Goal: Task Accomplishment & Management: Manage account settings

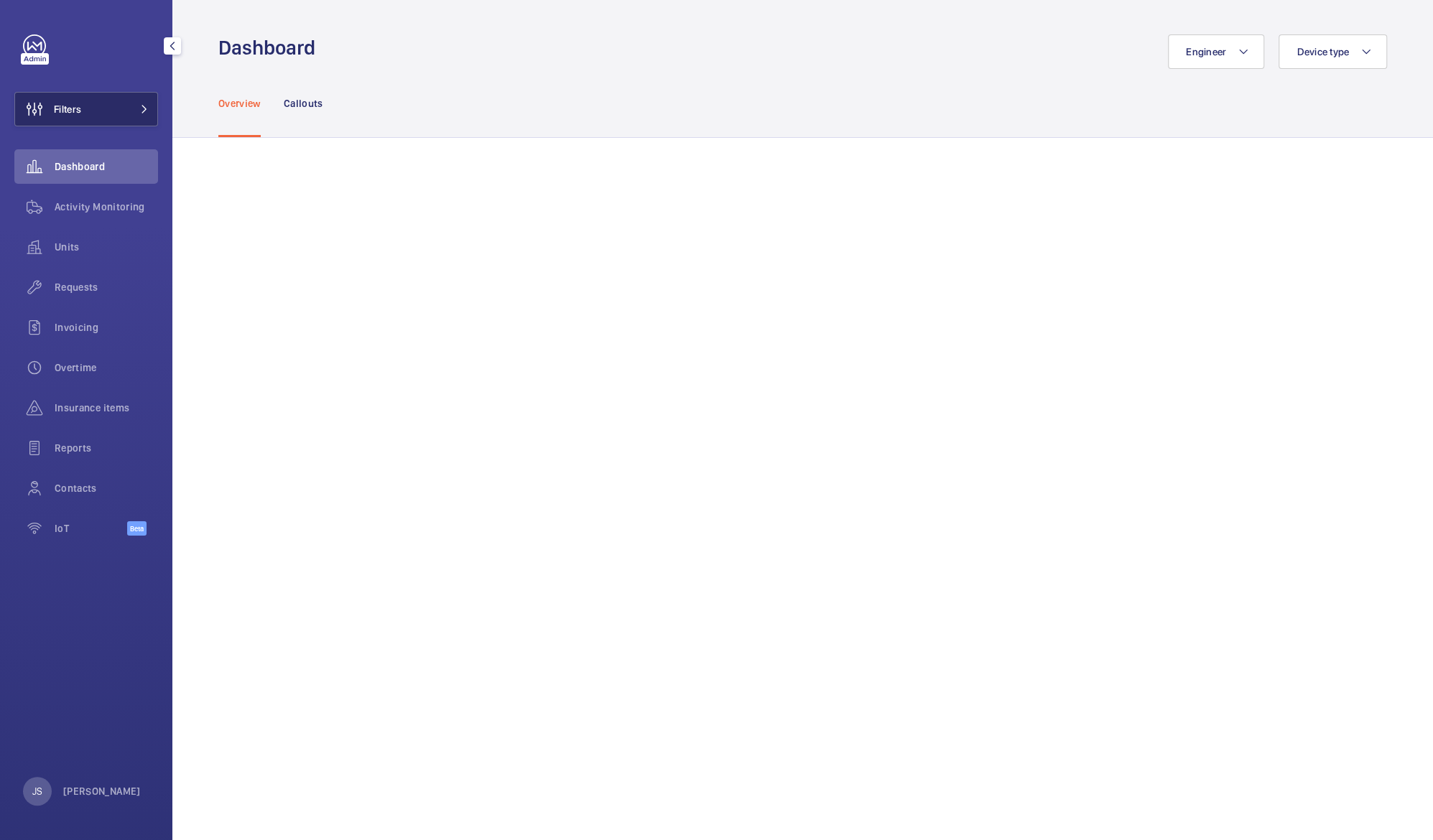
click at [111, 119] on button "Filters" at bounding box center [86, 109] width 144 height 35
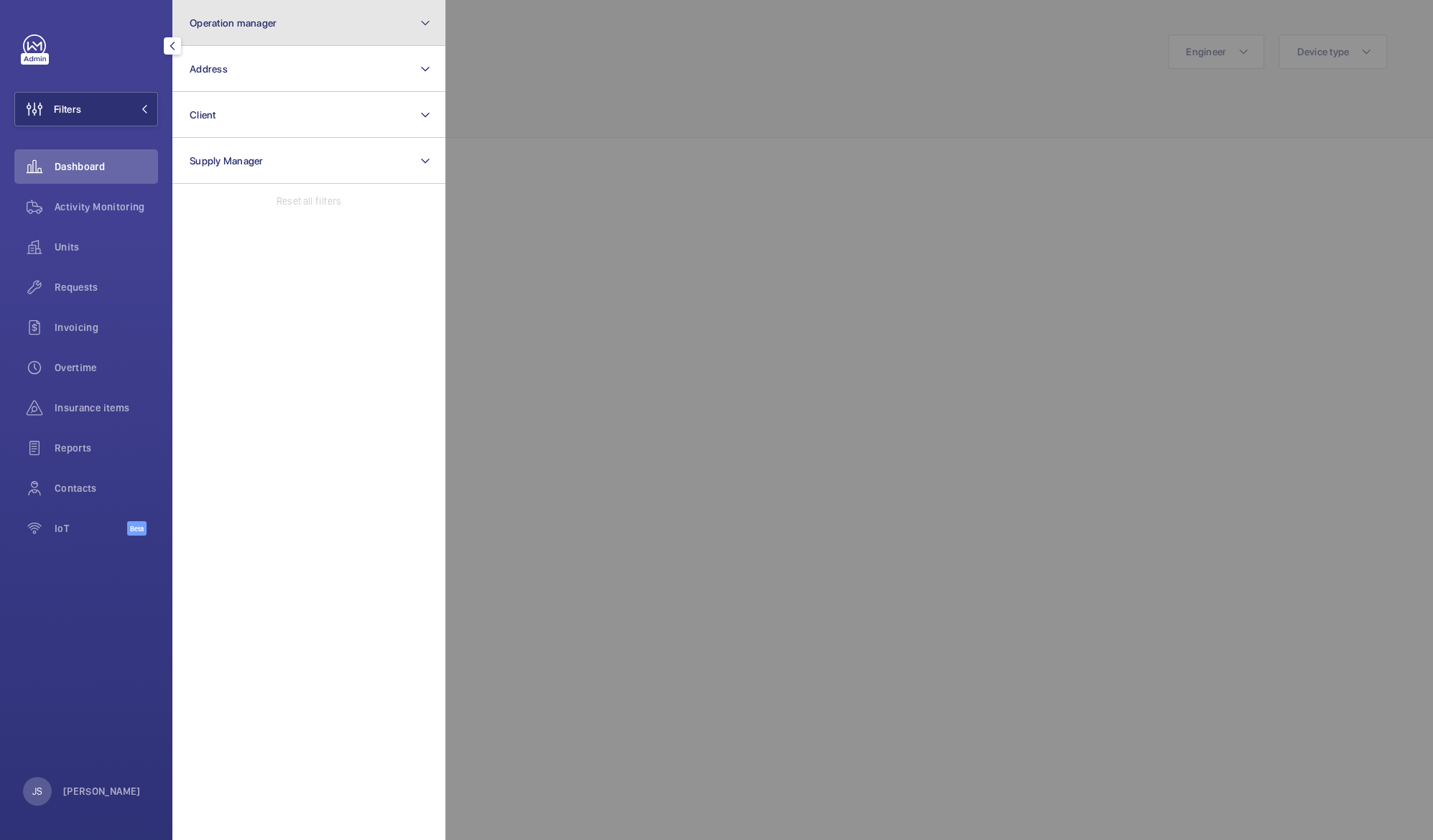
click at [245, 23] on span "Operation manager" at bounding box center [233, 22] width 87 height 12
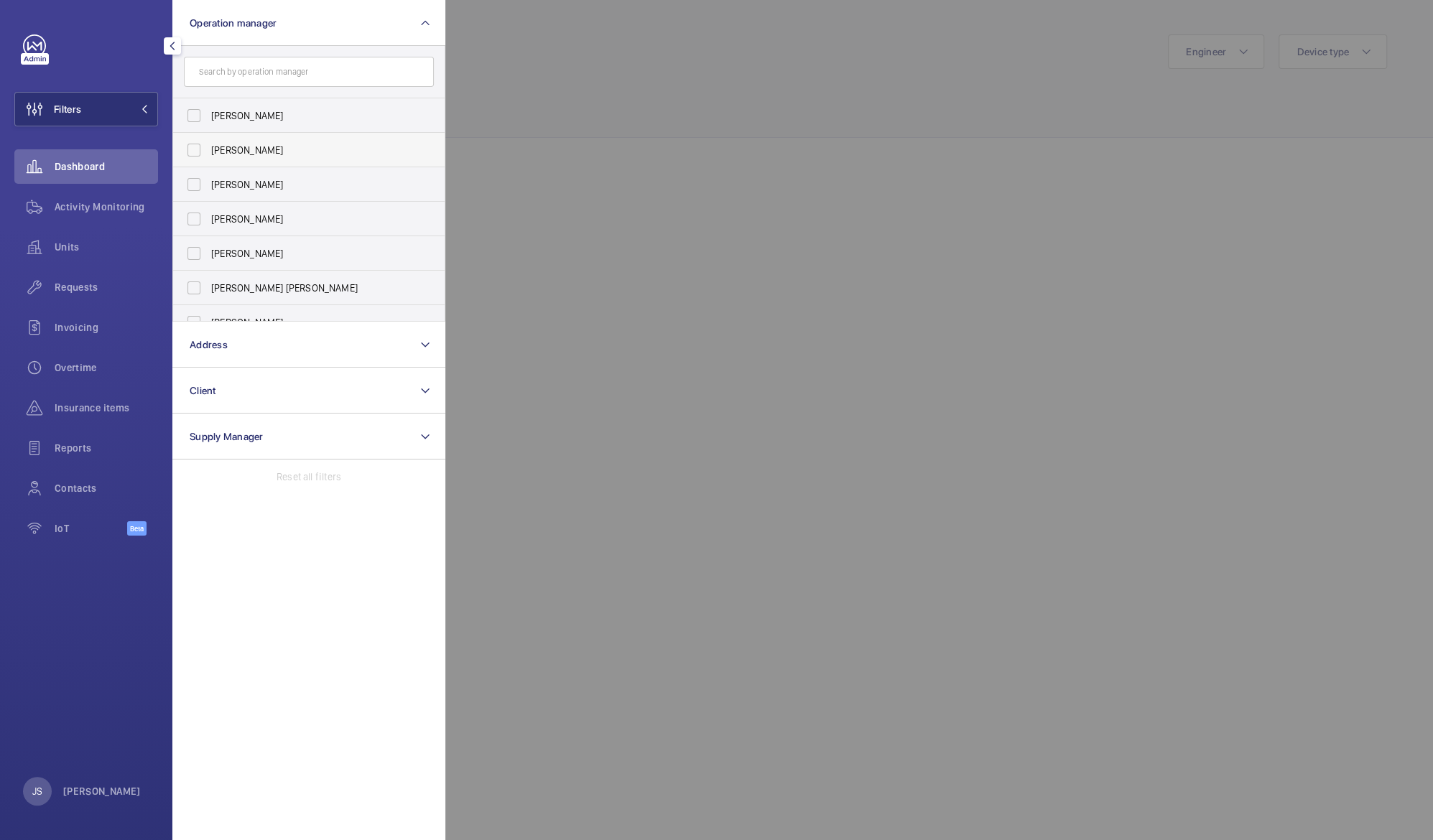
click at [243, 145] on span "[PERSON_NAME]" at bounding box center [310, 150] width 198 height 14
click at [209, 145] on input "[PERSON_NAME]" at bounding box center [194, 150] width 29 height 29
checkbox input "true"
click at [235, 580] on section "Operation manager 1 [PERSON_NAME] [PERSON_NAME] [PERSON_NAME] [PERSON_NAME] [PE…" at bounding box center [309, 420] width 273 height 840
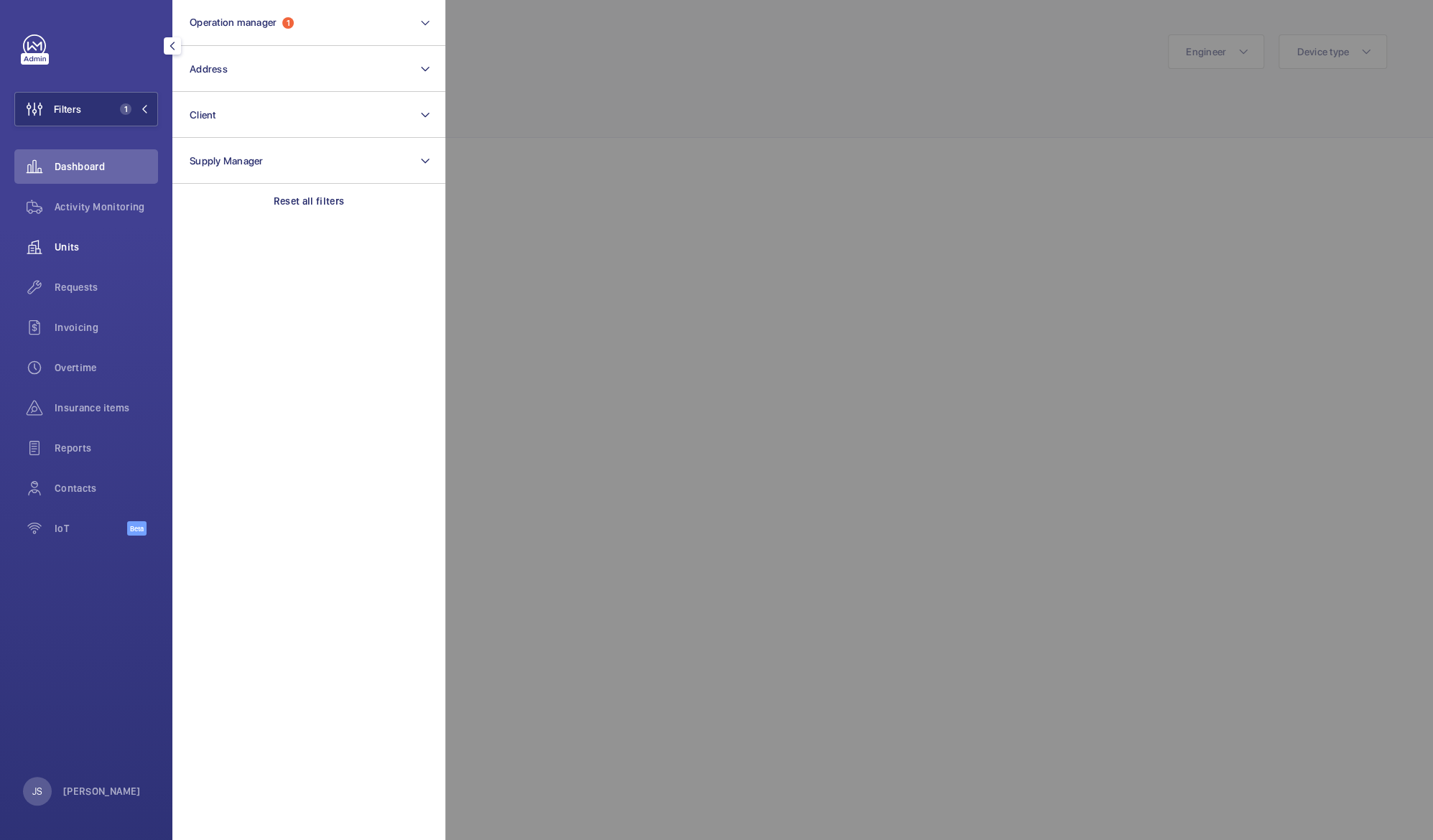
click at [73, 245] on span "Units" at bounding box center [107, 247] width 104 height 14
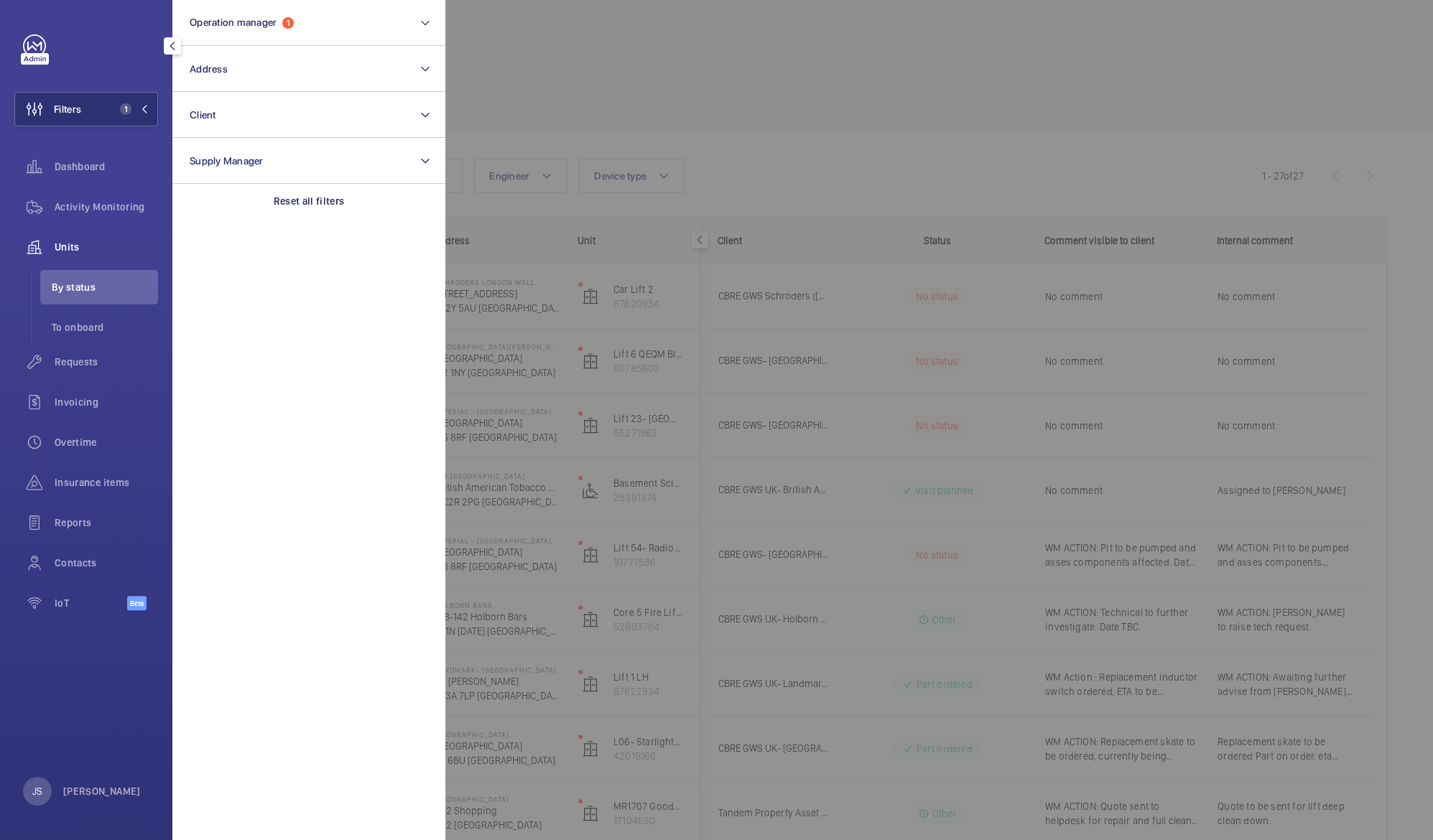
click at [169, 45] on mat-icon "button" at bounding box center [172, 46] width 17 height 12
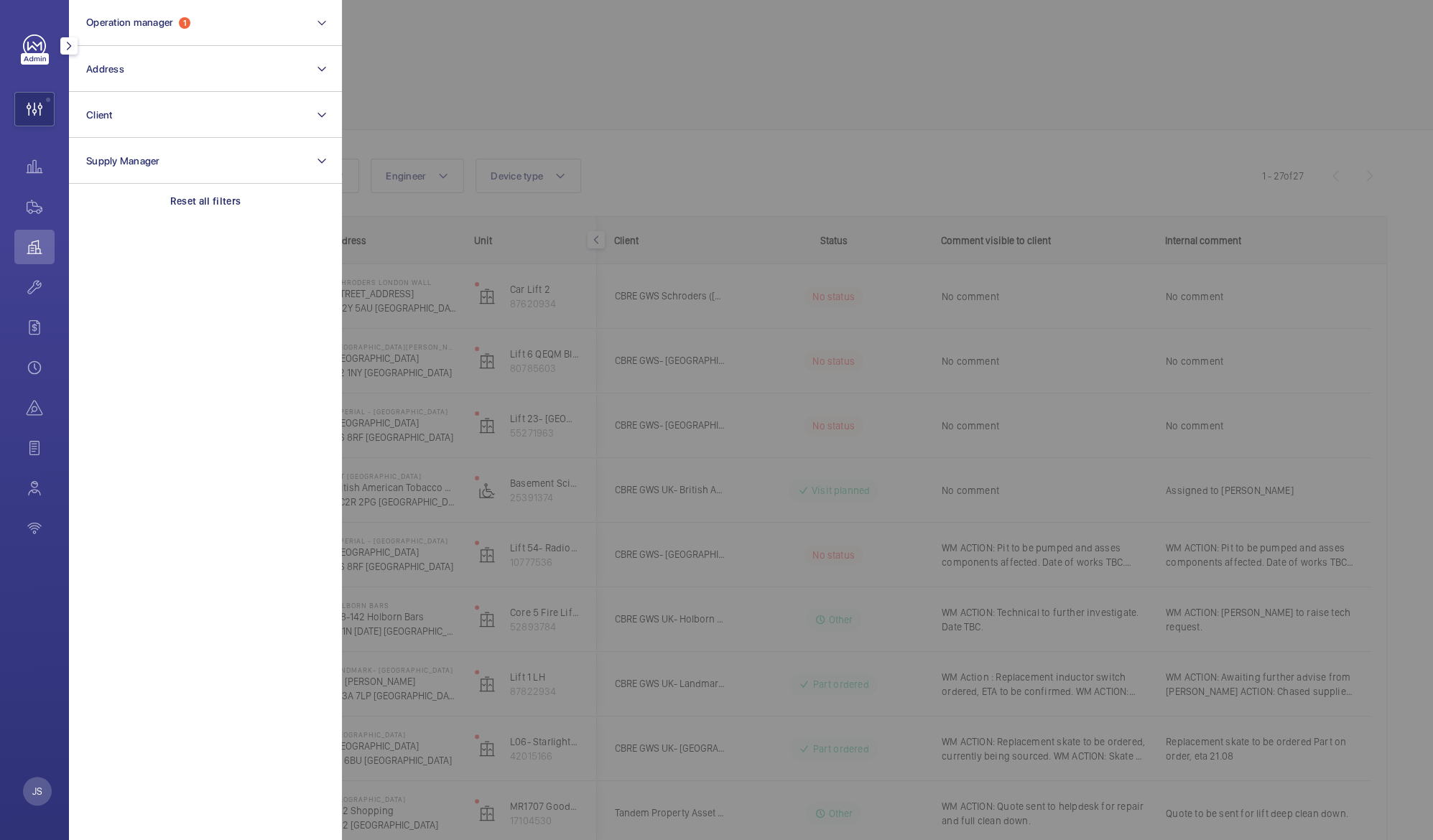
click at [64, 41] on mat-icon "button" at bounding box center [68, 46] width 17 height 12
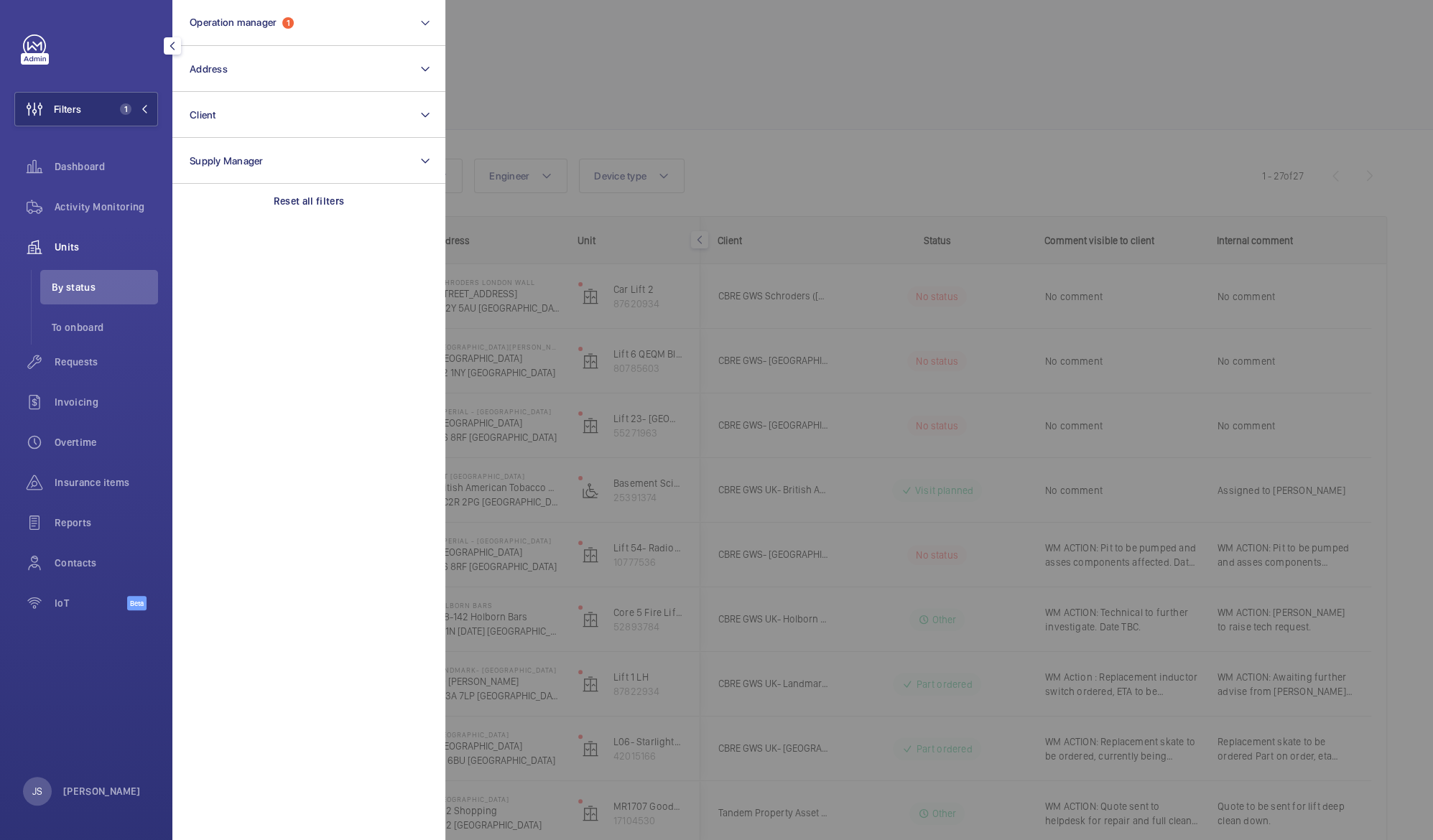
click at [567, 40] on div at bounding box center [1162, 420] width 1433 height 840
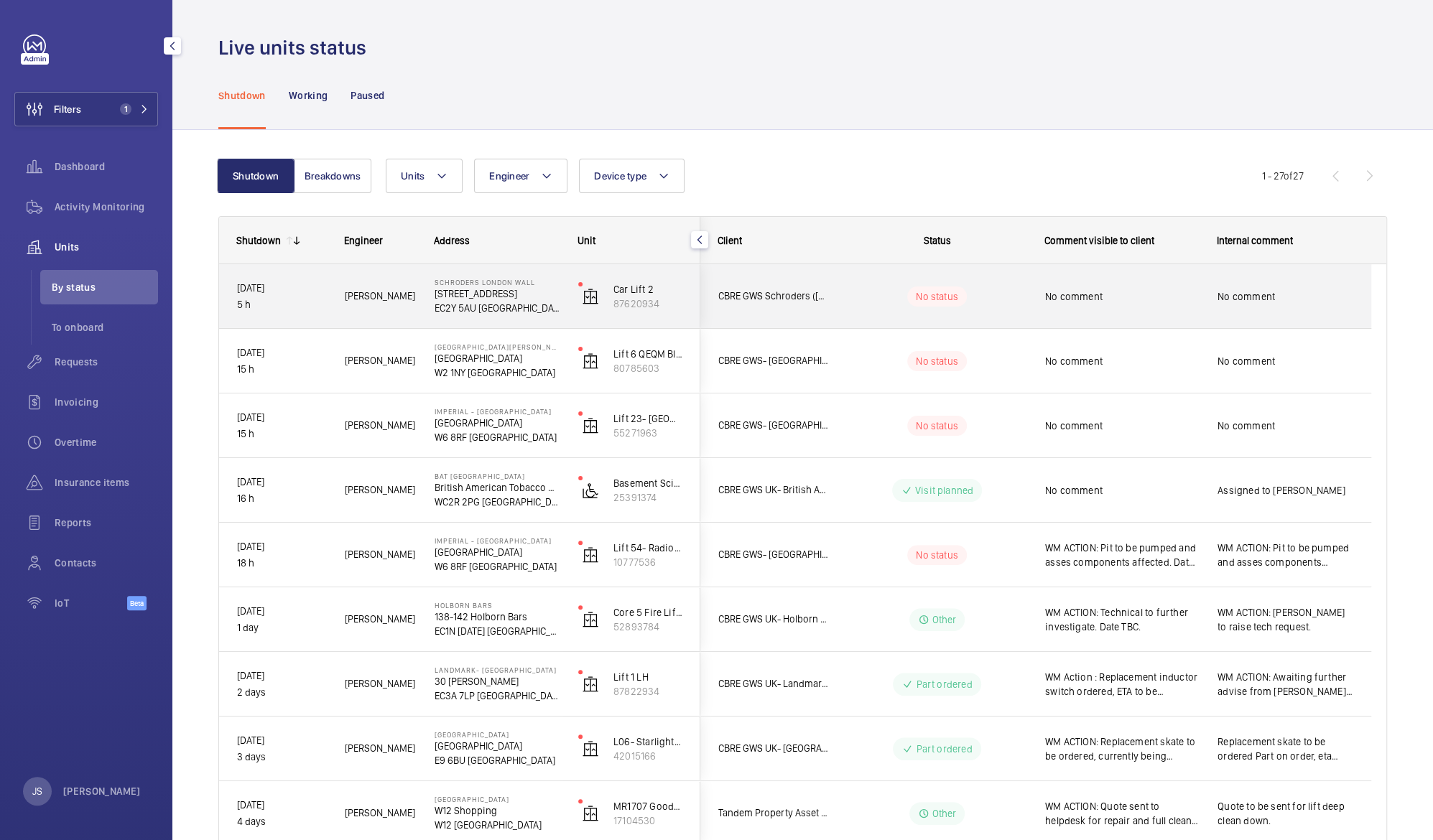
click at [450, 289] on p "[STREET_ADDRESS]" at bounding box center [498, 293] width 125 height 14
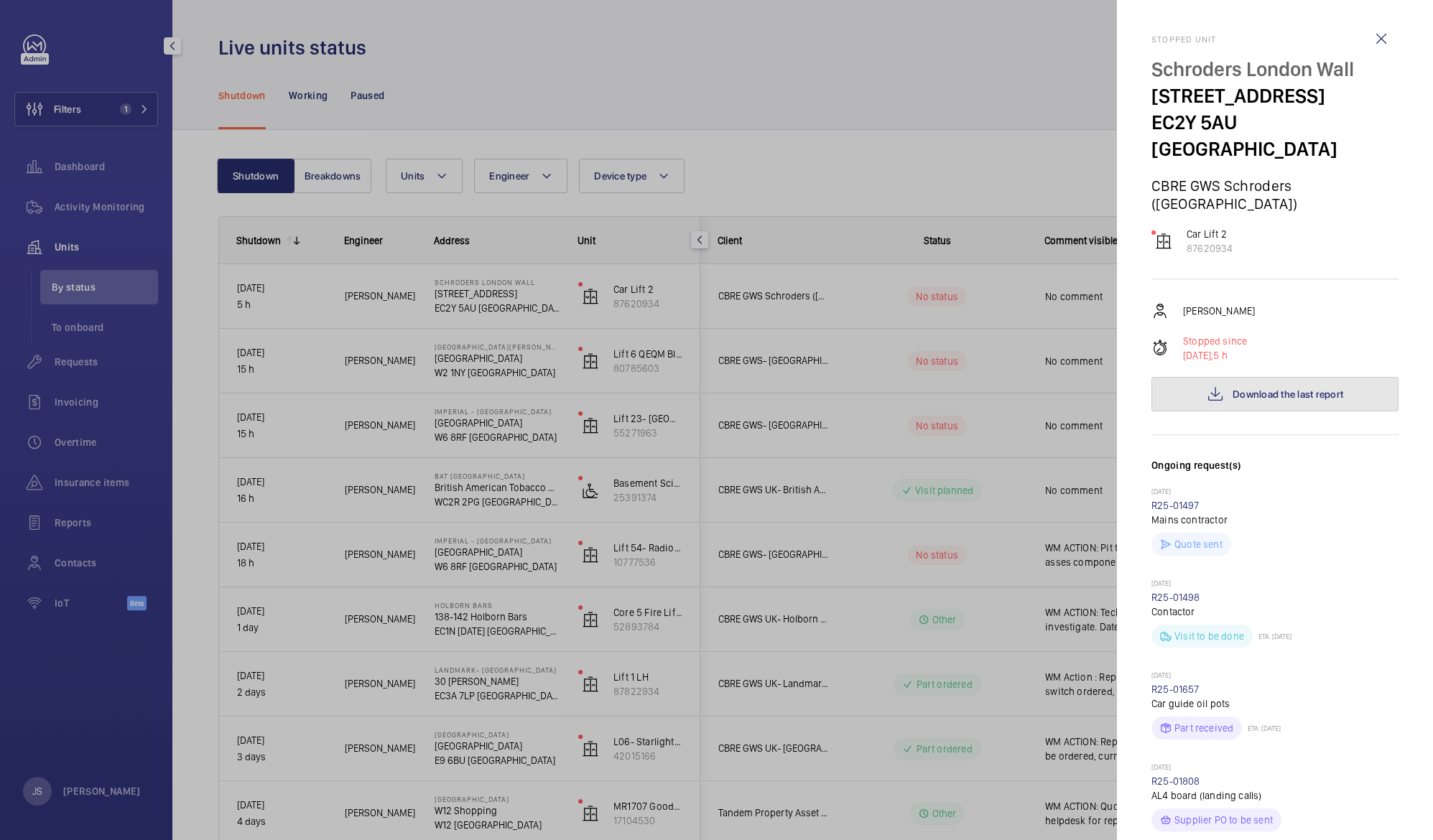
click at [1274, 377] on button "Download the last report" at bounding box center [1275, 394] width 247 height 35
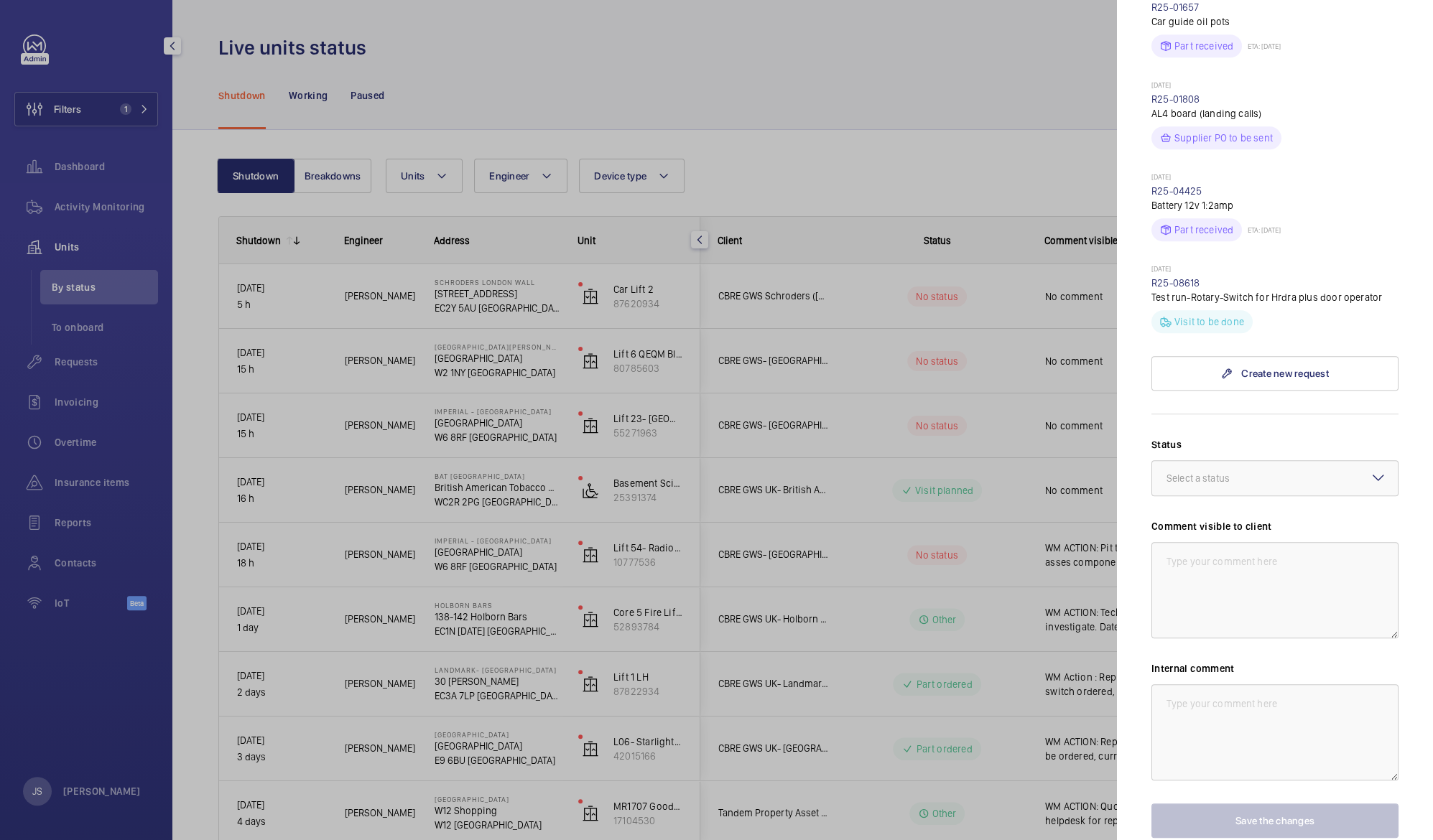
scroll to position [699, 0]
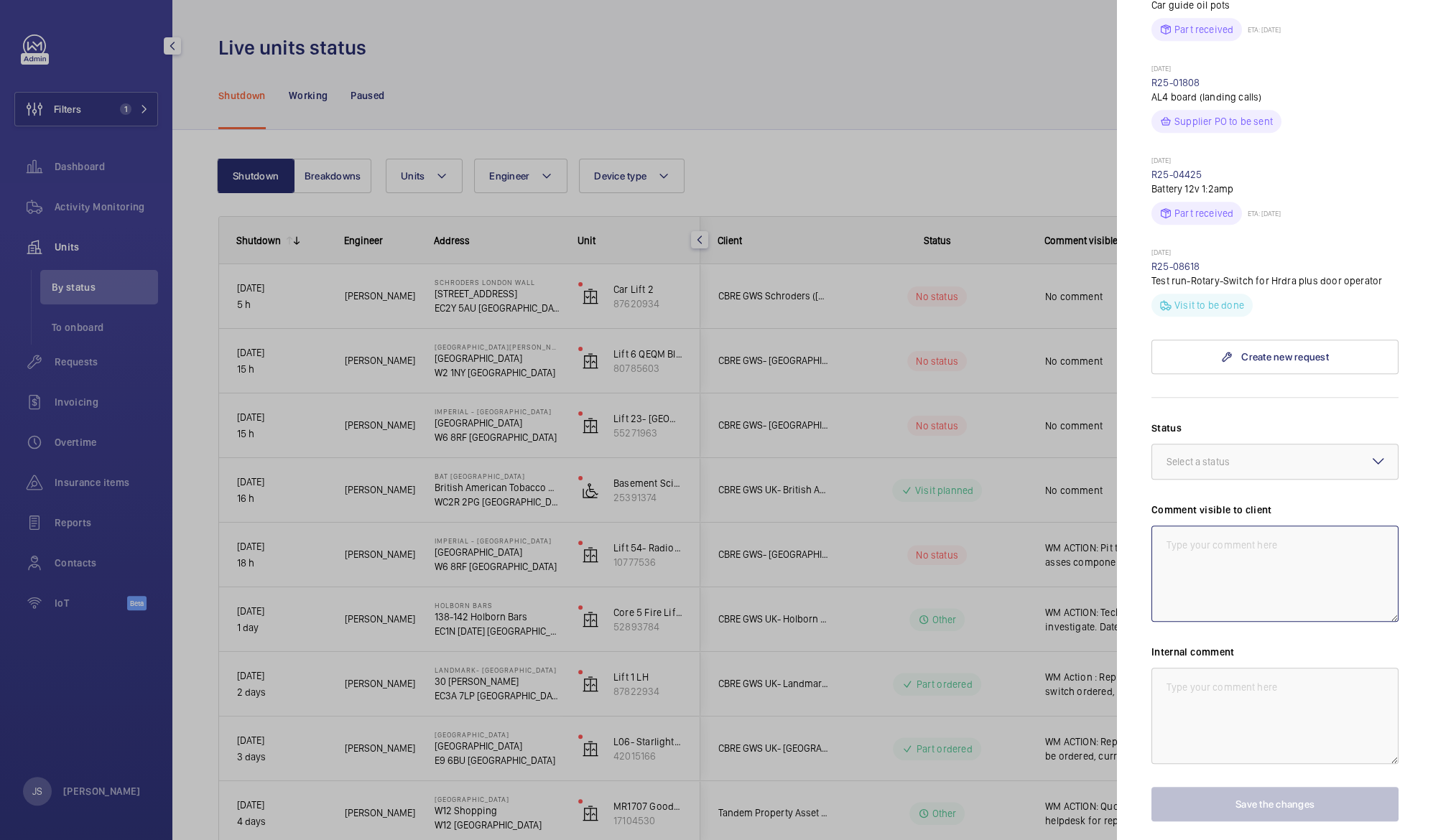
click at [1210, 525] on textarea at bounding box center [1275, 573] width 247 height 97
click at [1369, 453] on mat-icon at bounding box center [1378, 461] width 17 height 17
click at [1275, 588] on span "Visit planned" at bounding box center [1275, 595] width 217 height 14
click at [1214, 525] on textarea at bounding box center [1275, 573] width 247 height 97
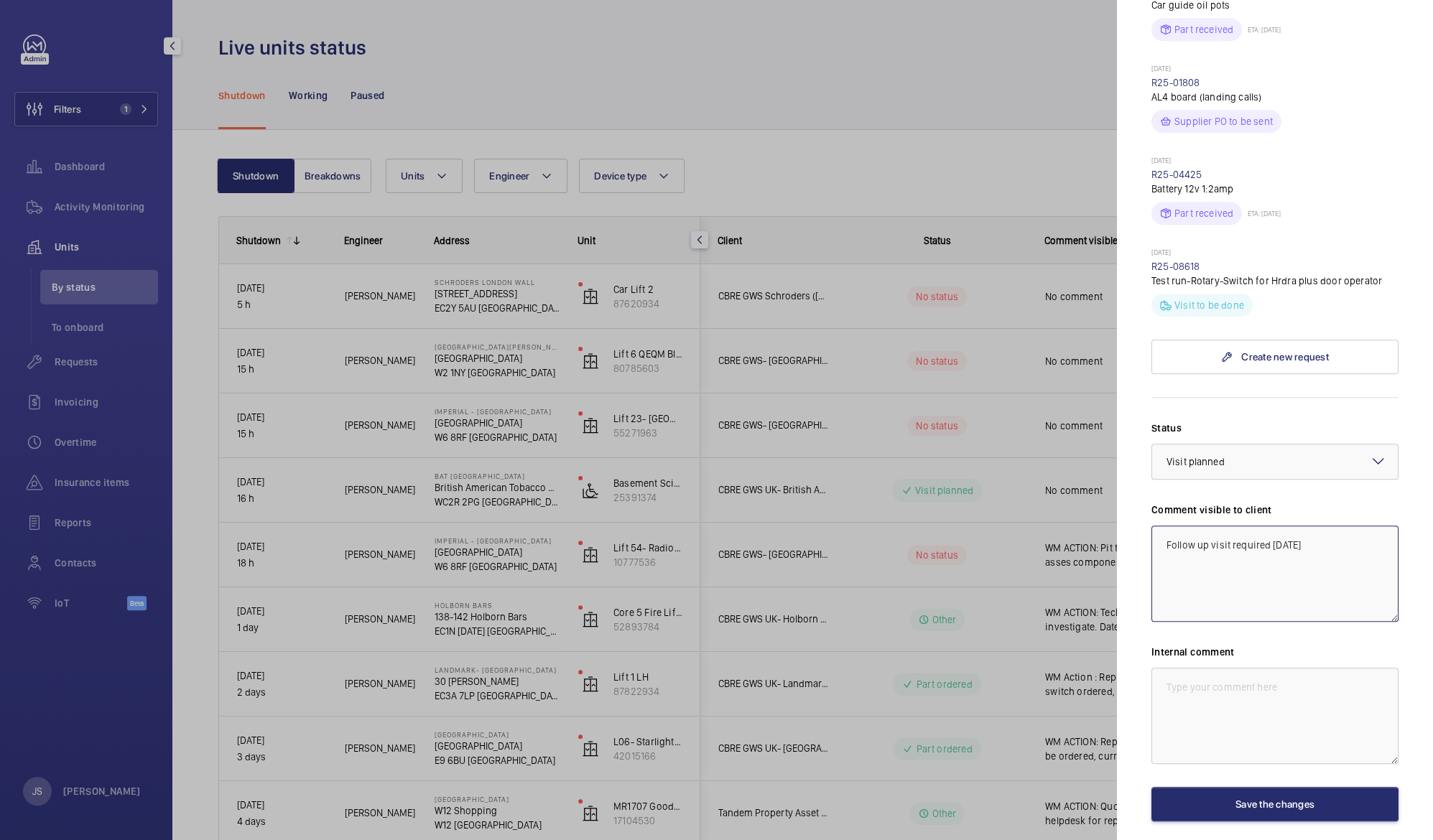
click at [1165, 525] on textarea "Follow up visit required [DATE]" at bounding box center [1275, 573] width 247 height 97
type textarea "Attended site unable to Follow up visit required [DATE]"
click at [1019, 413] on div at bounding box center [716, 420] width 1433 height 840
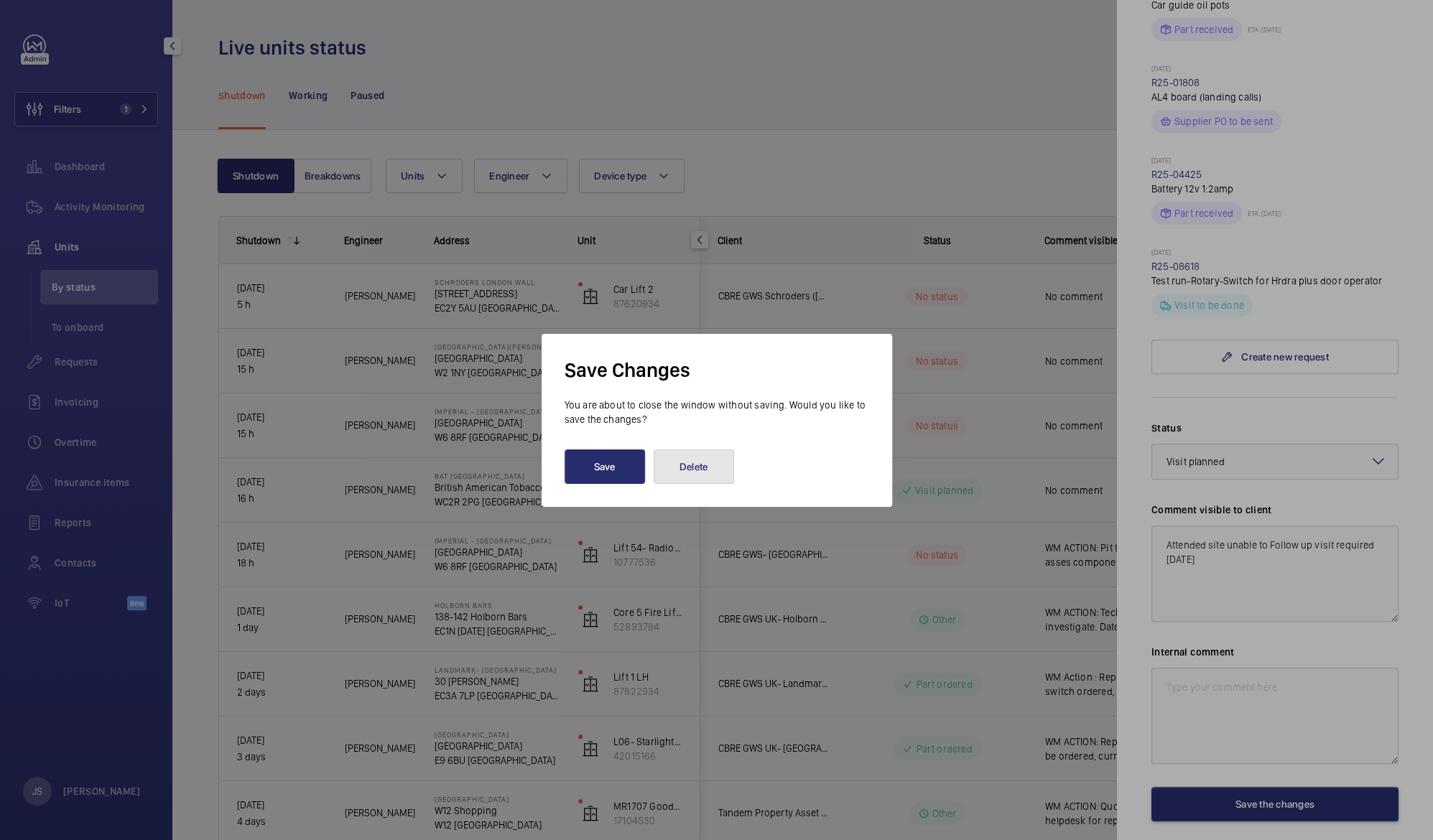
click at [676, 469] on button "Delete" at bounding box center [694, 466] width 81 height 35
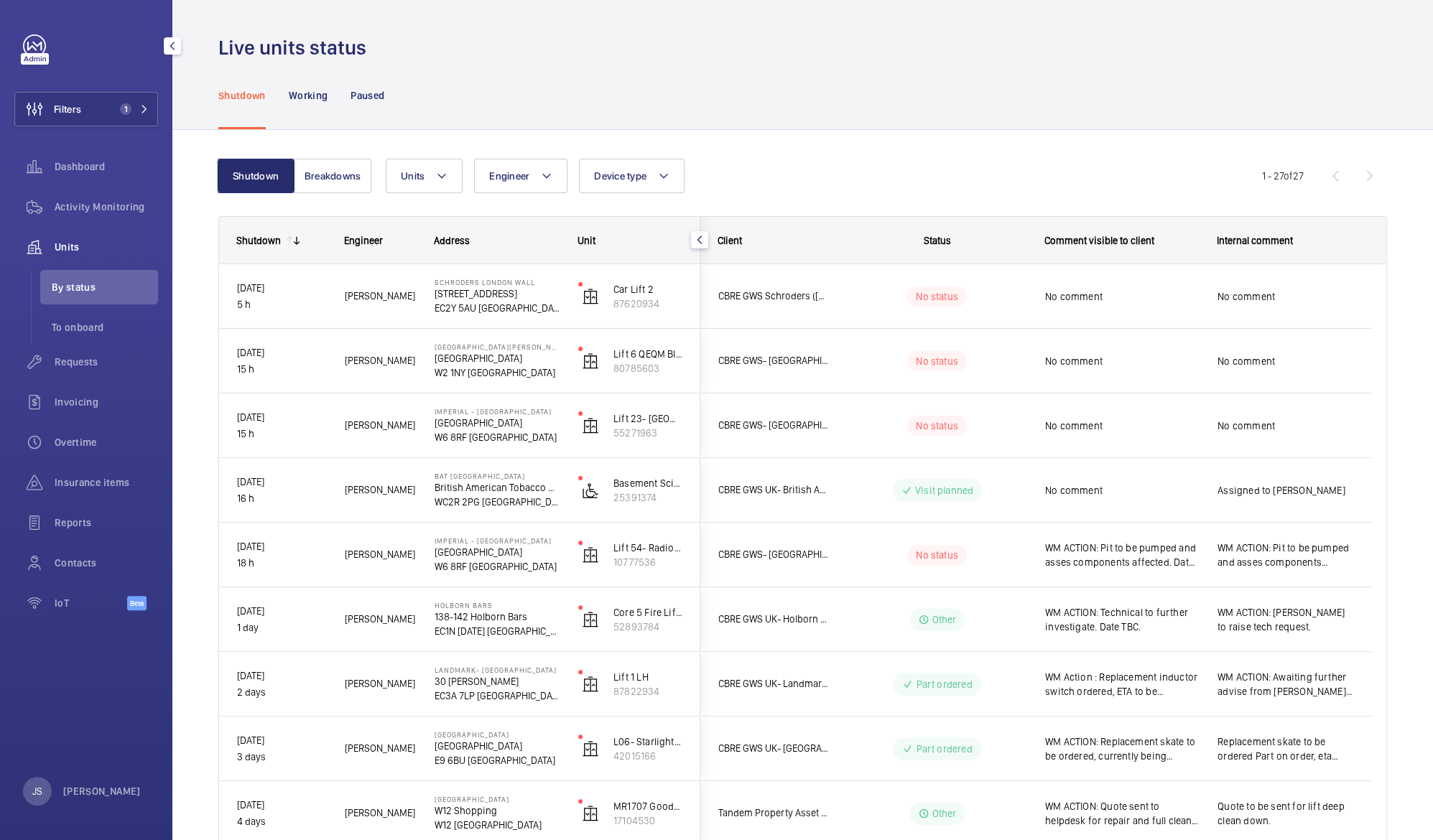
scroll to position [0, 0]
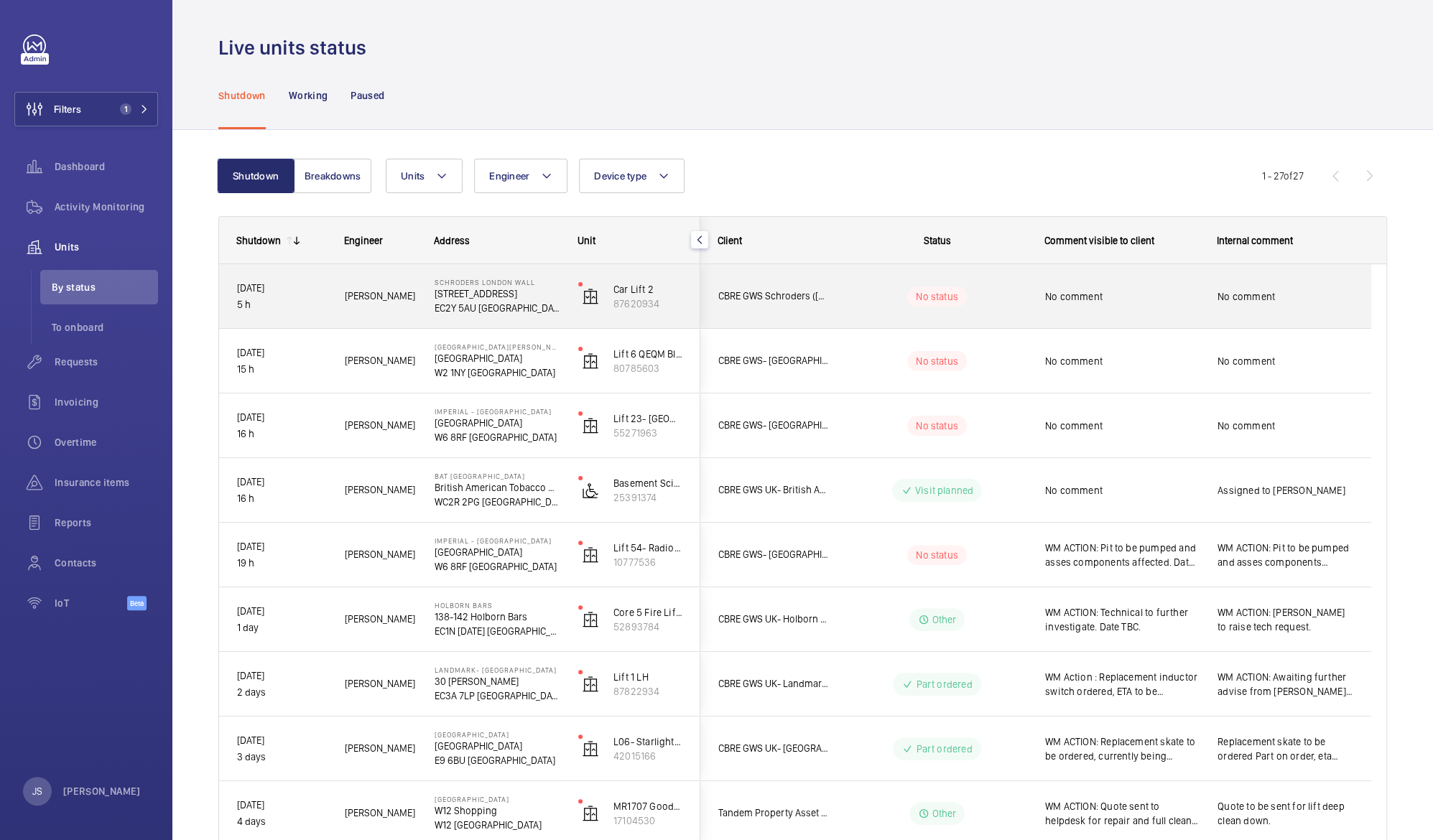
click at [465, 306] on p "EC2Y 5AU [GEOGRAPHIC_DATA]" at bounding box center [498, 308] width 125 height 14
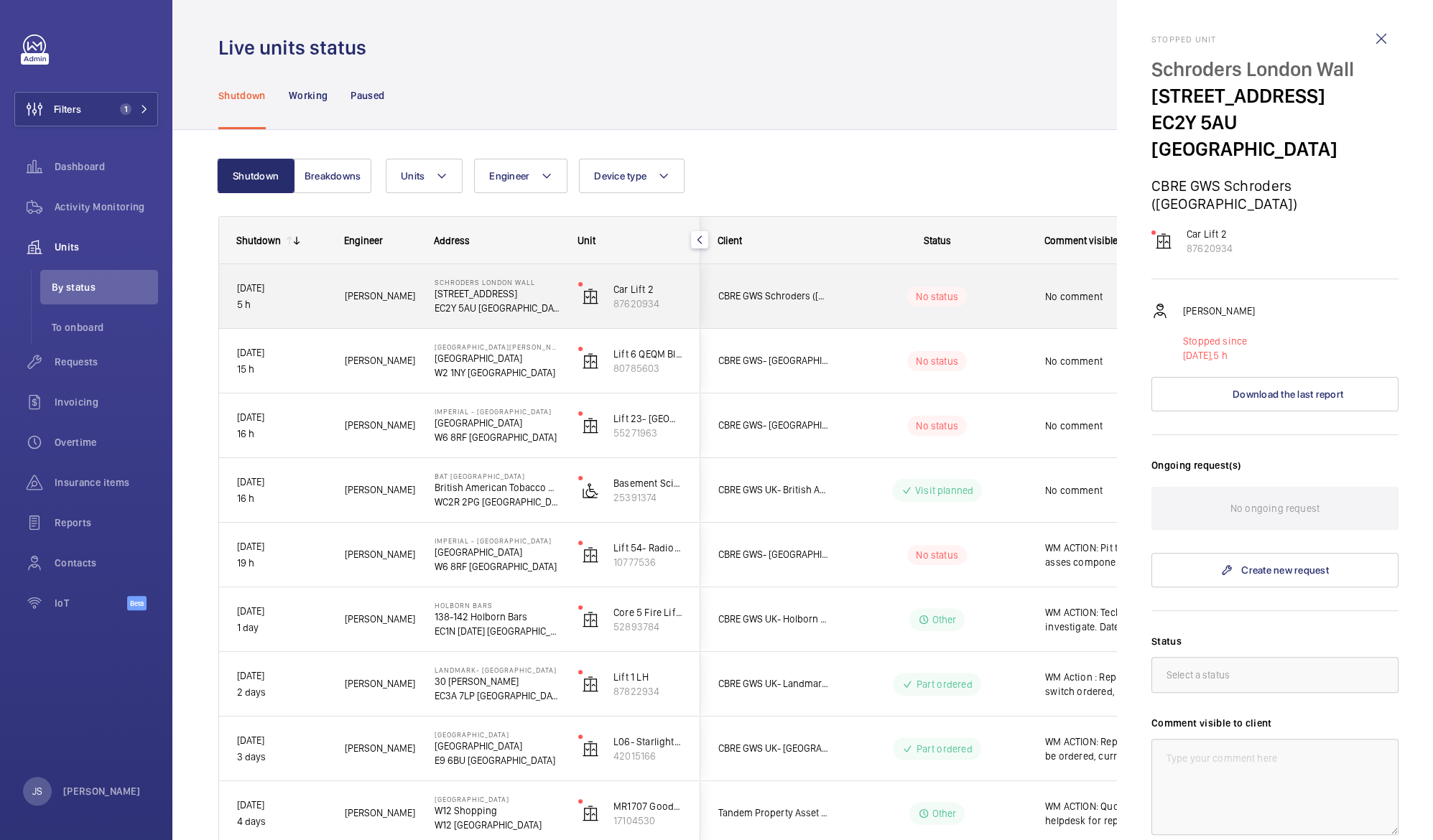
click at [465, 306] on div at bounding box center [716, 420] width 1433 height 840
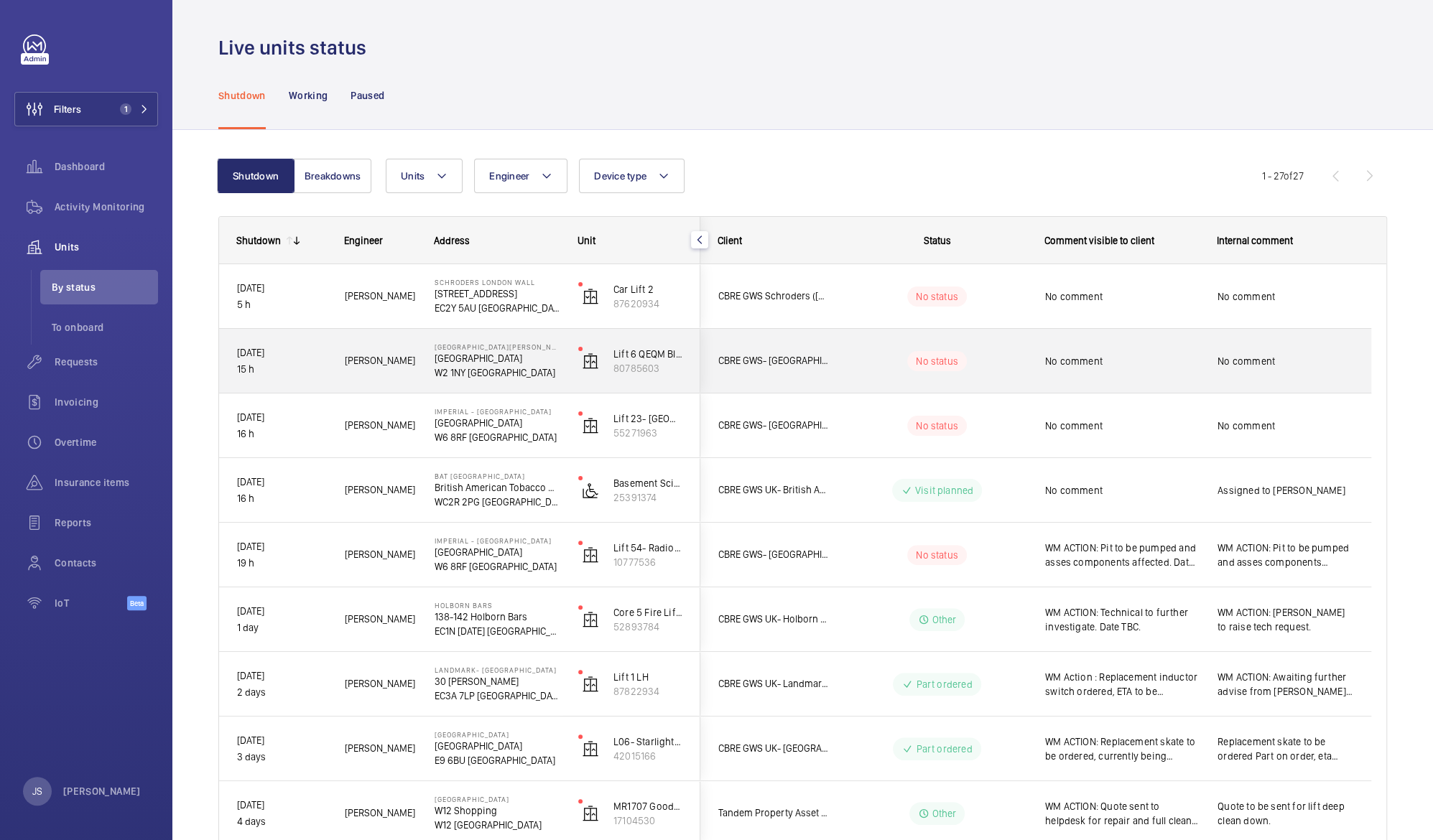
click at [474, 365] on p "W2 1NY [GEOGRAPHIC_DATA]" at bounding box center [498, 372] width 125 height 14
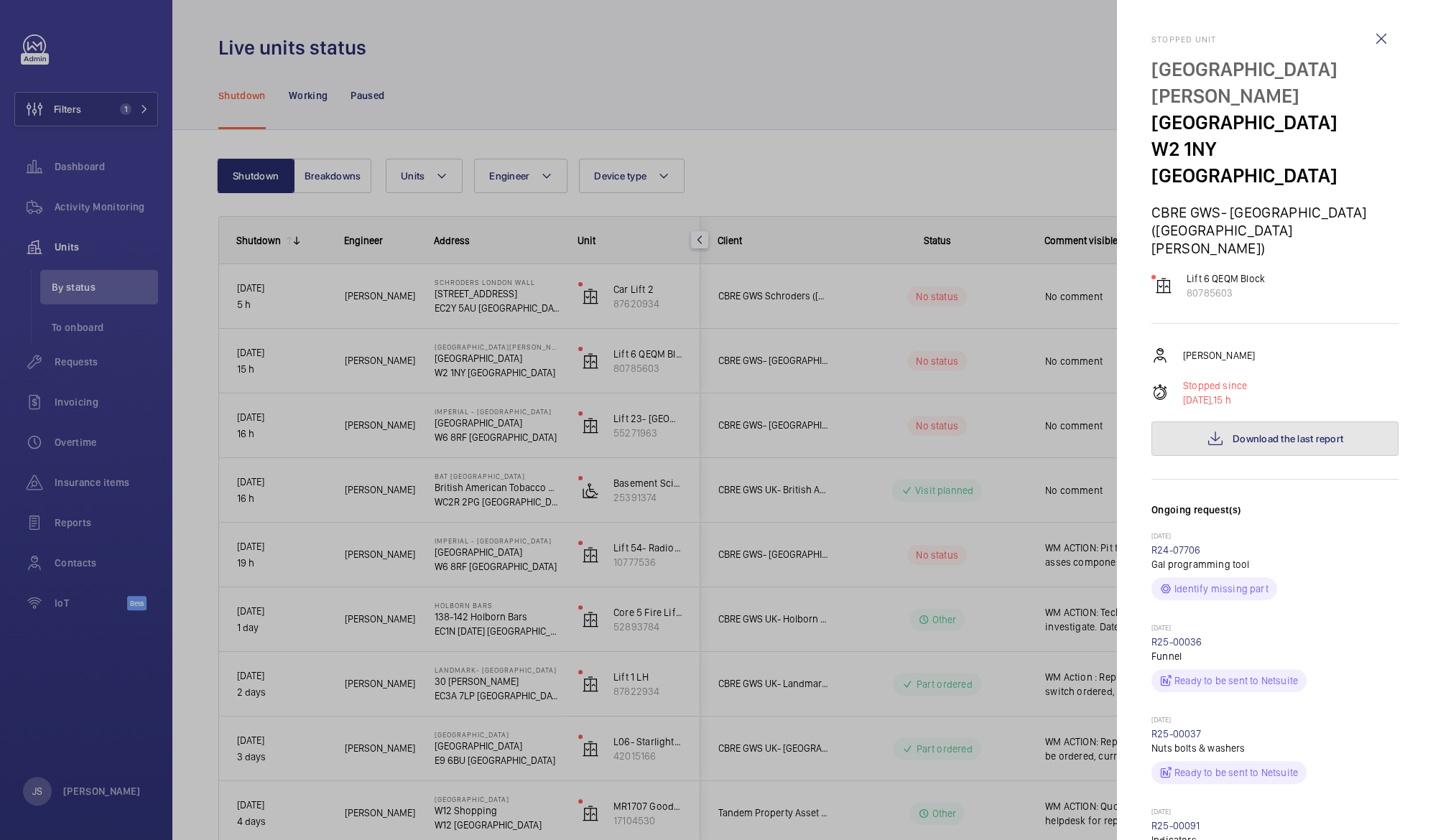
click at [1312, 433] on span "Download the last report" at bounding box center [1288, 438] width 111 height 12
click at [471, 421] on div at bounding box center [716, 420] width 1433 height 840
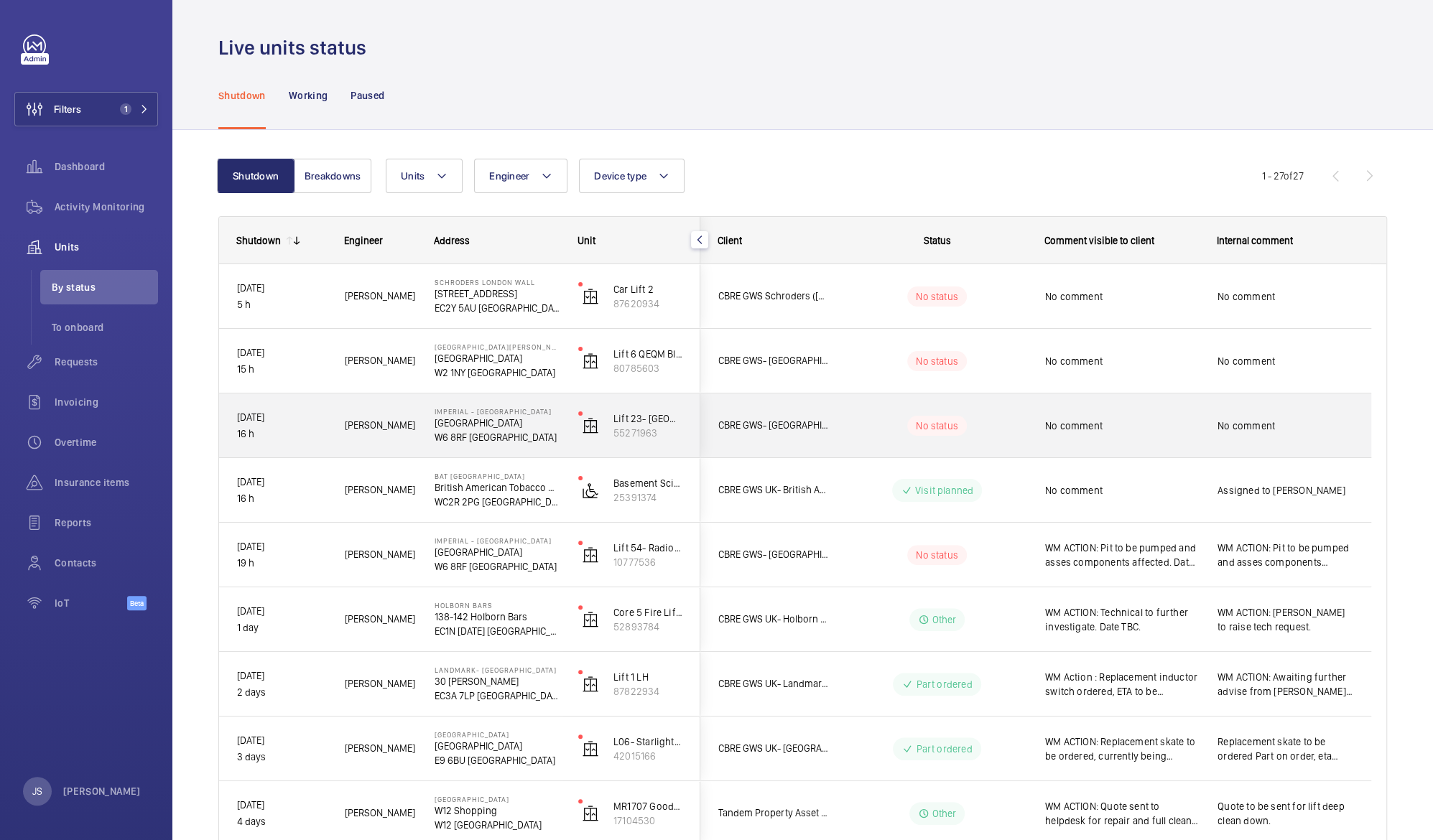
click at [500, 420] on p "[GEOGRAPHIC_DATA]" at bounding box center [498, 423] width 125 height 14
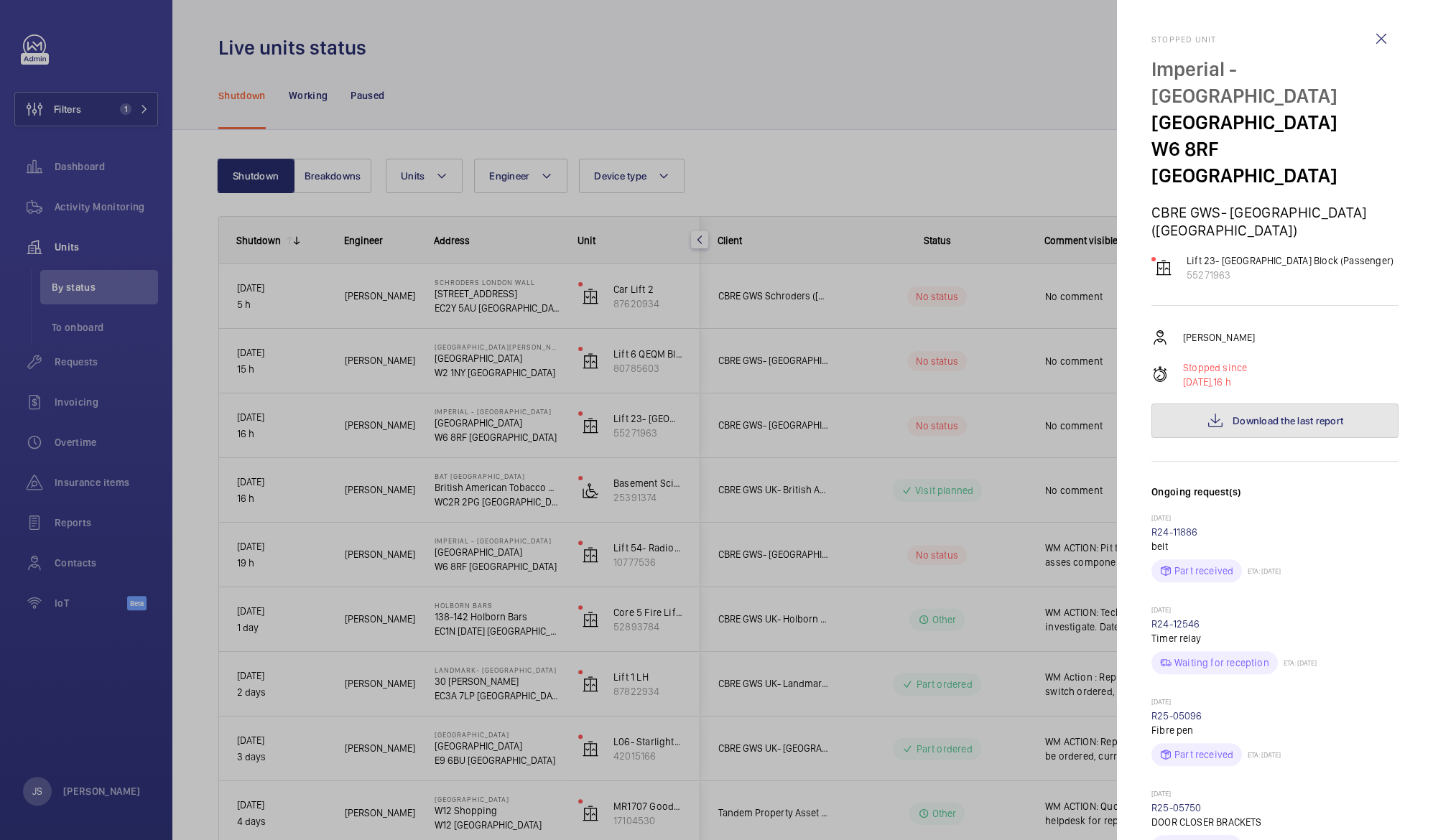
click at [1233, 415] on span "Download the last report" at bounding box center [1288, 420] width 111 height 12
click at [751, 391] on div at bounding box center [716, 420] width 1433 height 840
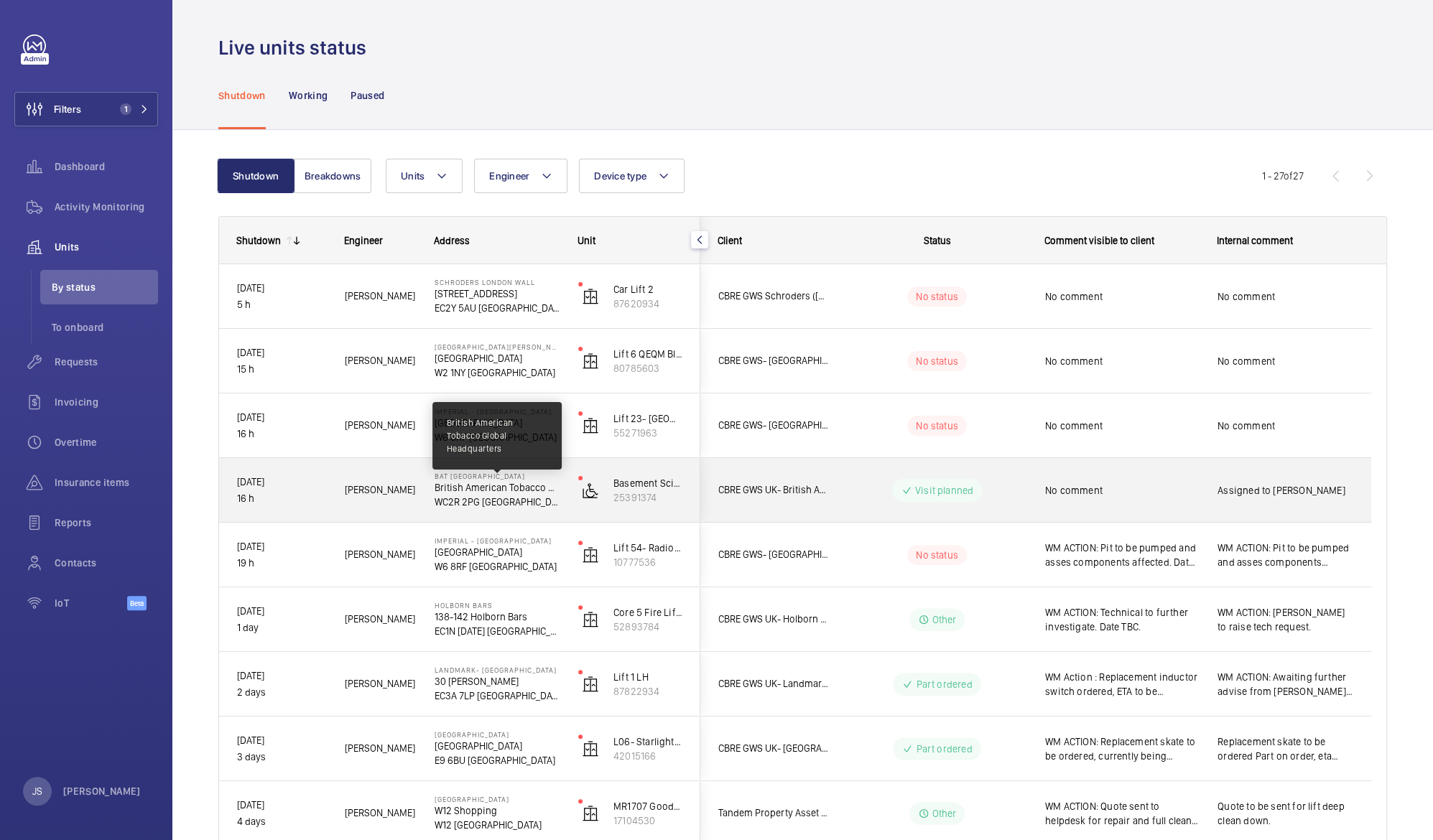
click at [471, 489] on p "British American Tobacco Global Headquarters" at bounding box center [498, 488] width 125 height 14
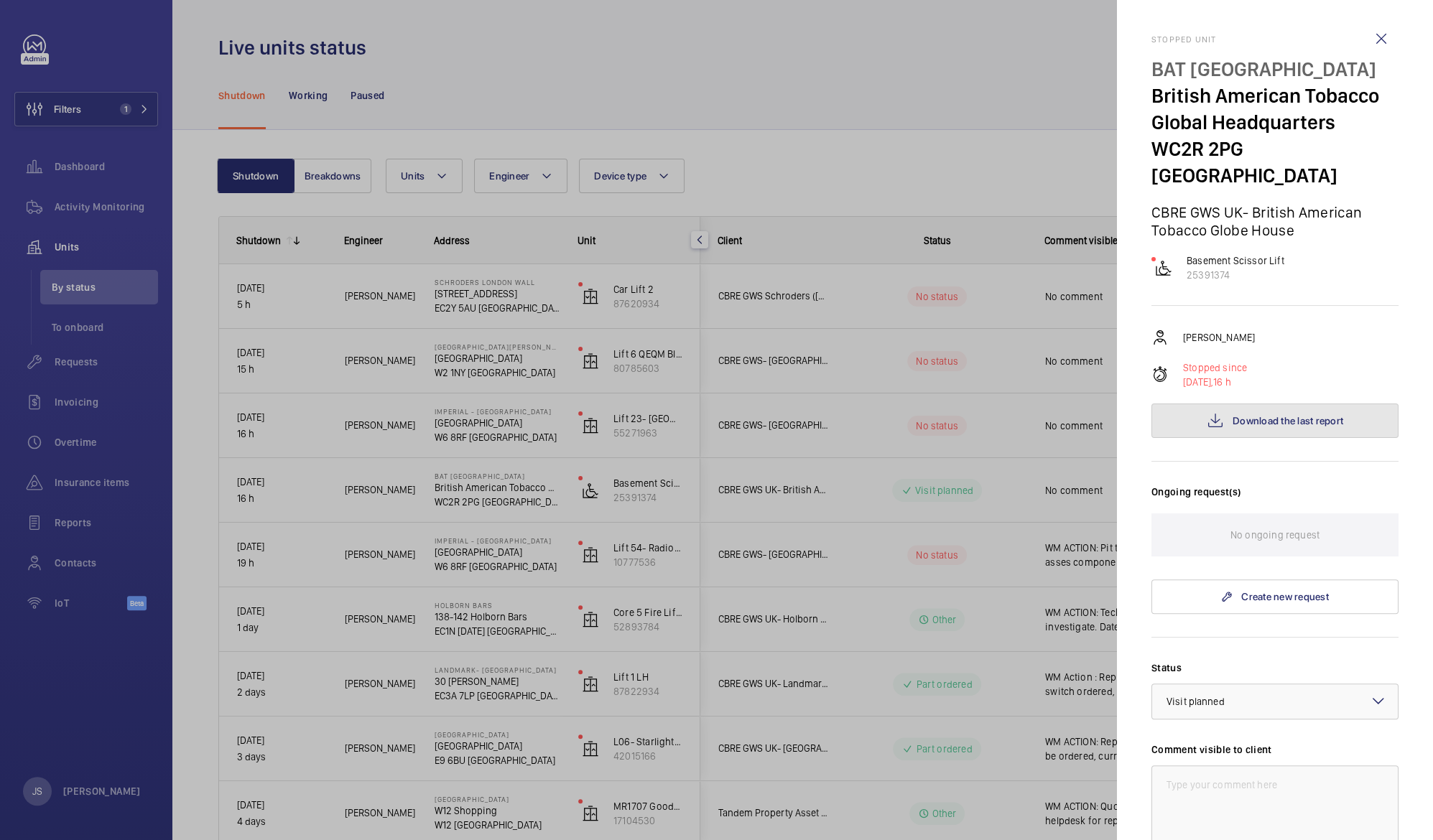
click at [1284, 415] on span "Download the last report" at bounding box center [1288, 420] width 111 height 12
click at [1368, 35] on wm-front-icon-button at bounding box center [1381, 38] width 35 height 35
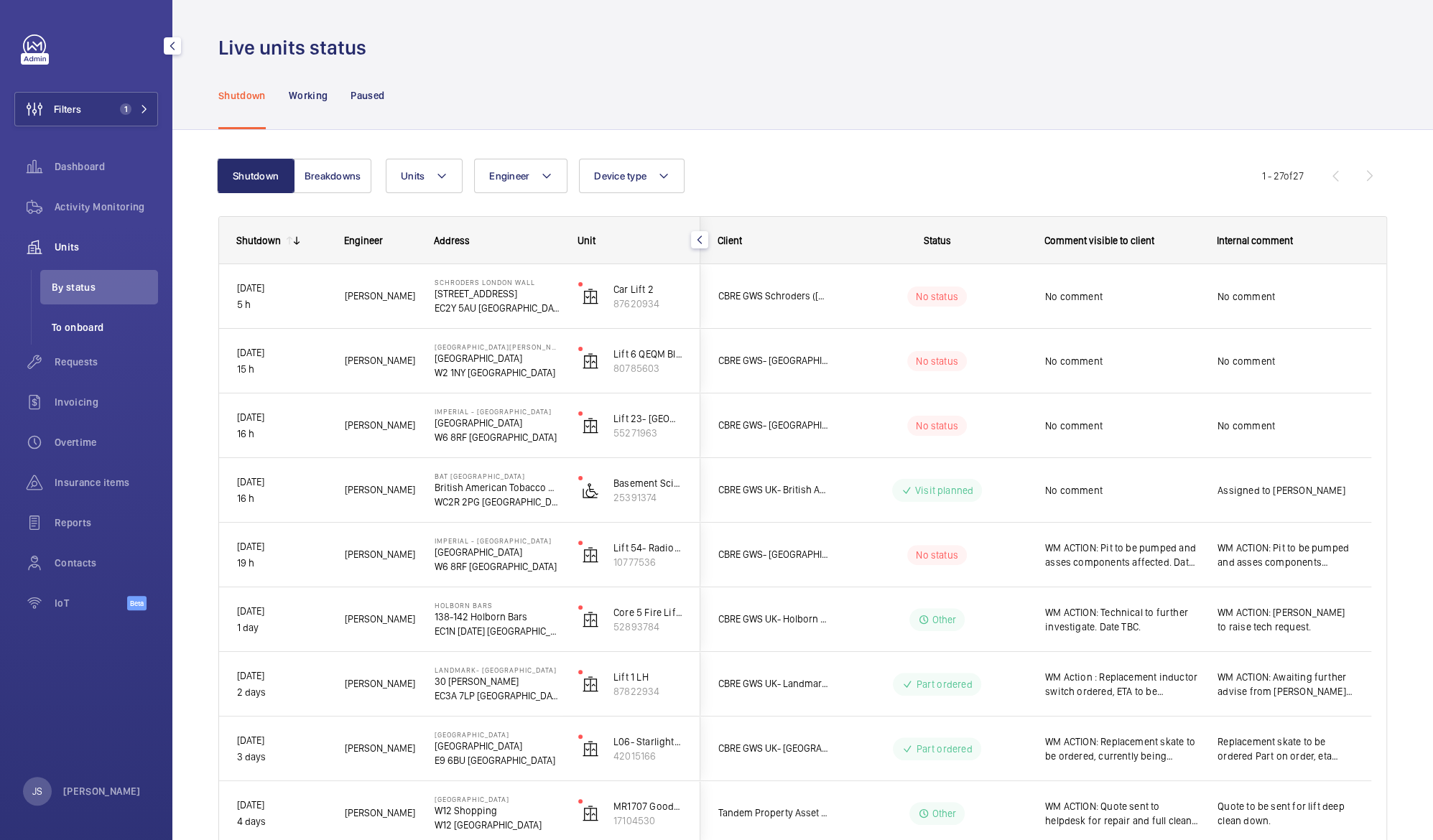
click at [74, 322] on span "To onboard" at bounding box center [105, 327] width 107 height 14
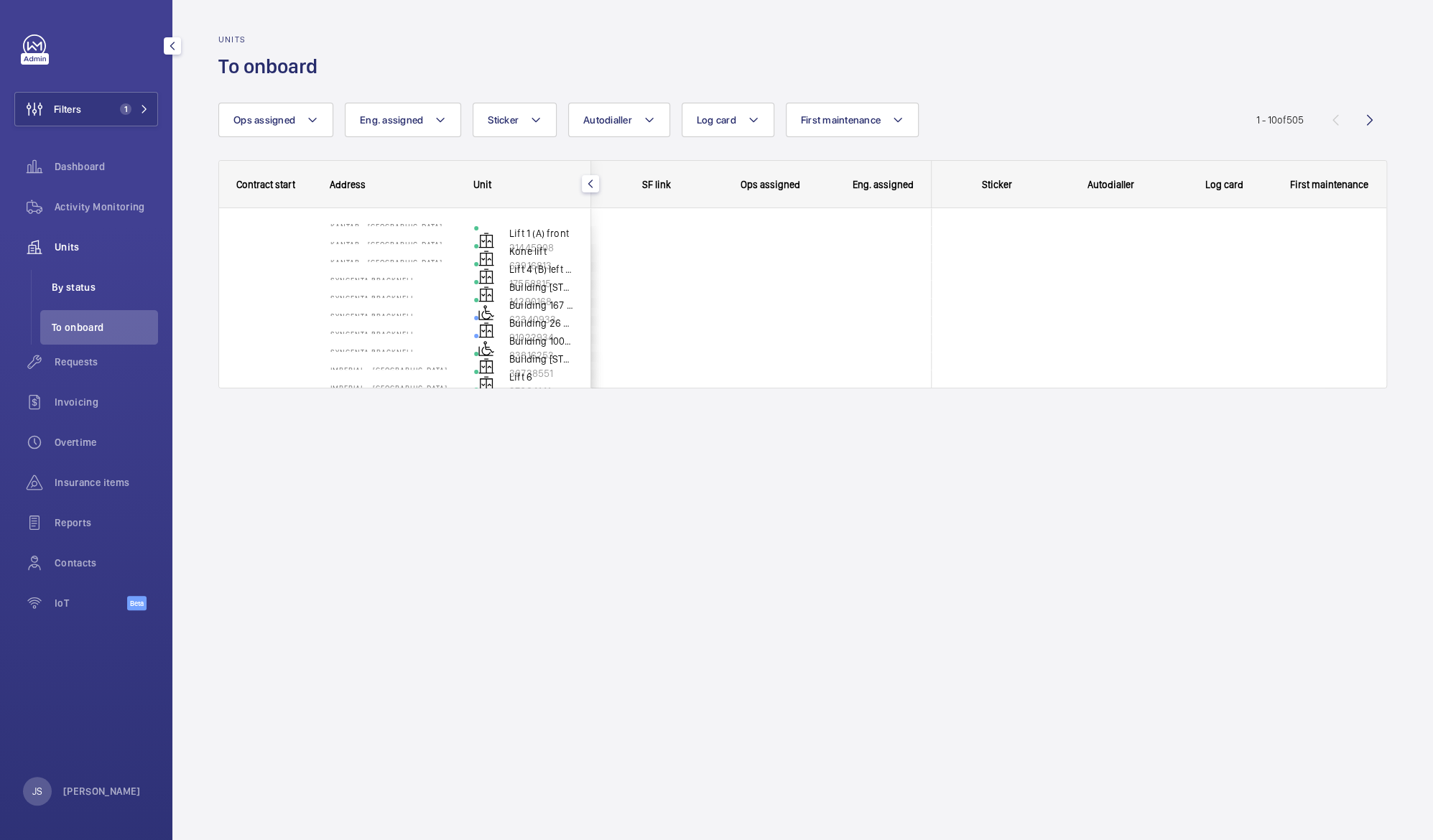
click at [72, 293] on span "By status" at bounding box center [105, 287] width 107 height 14
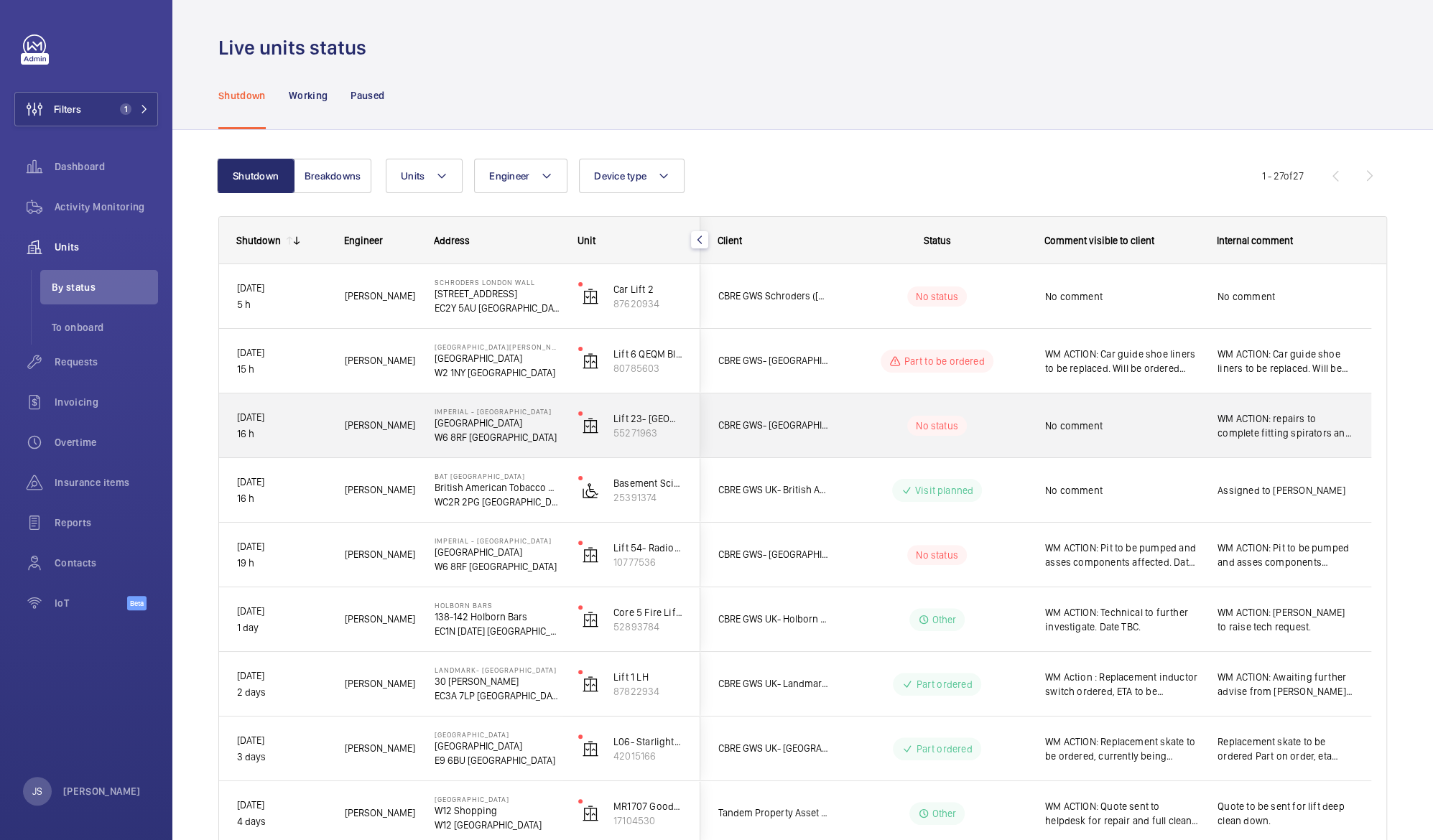
click at [463, 425] on p "[GEOGRAPHIC_DATA]" at bounding box center [498, 423] width 125 height 14
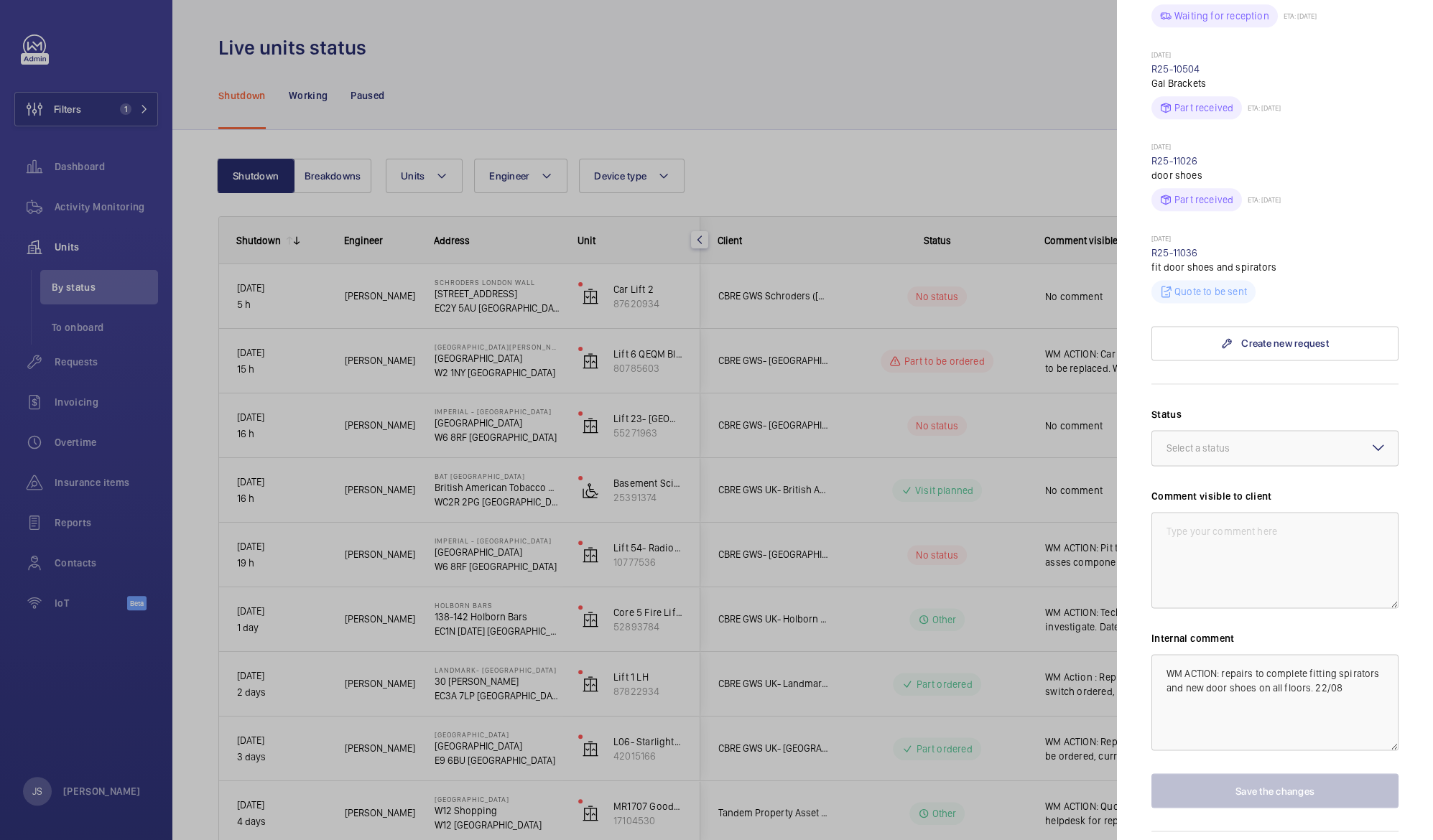
scroll to position [1404, 0]
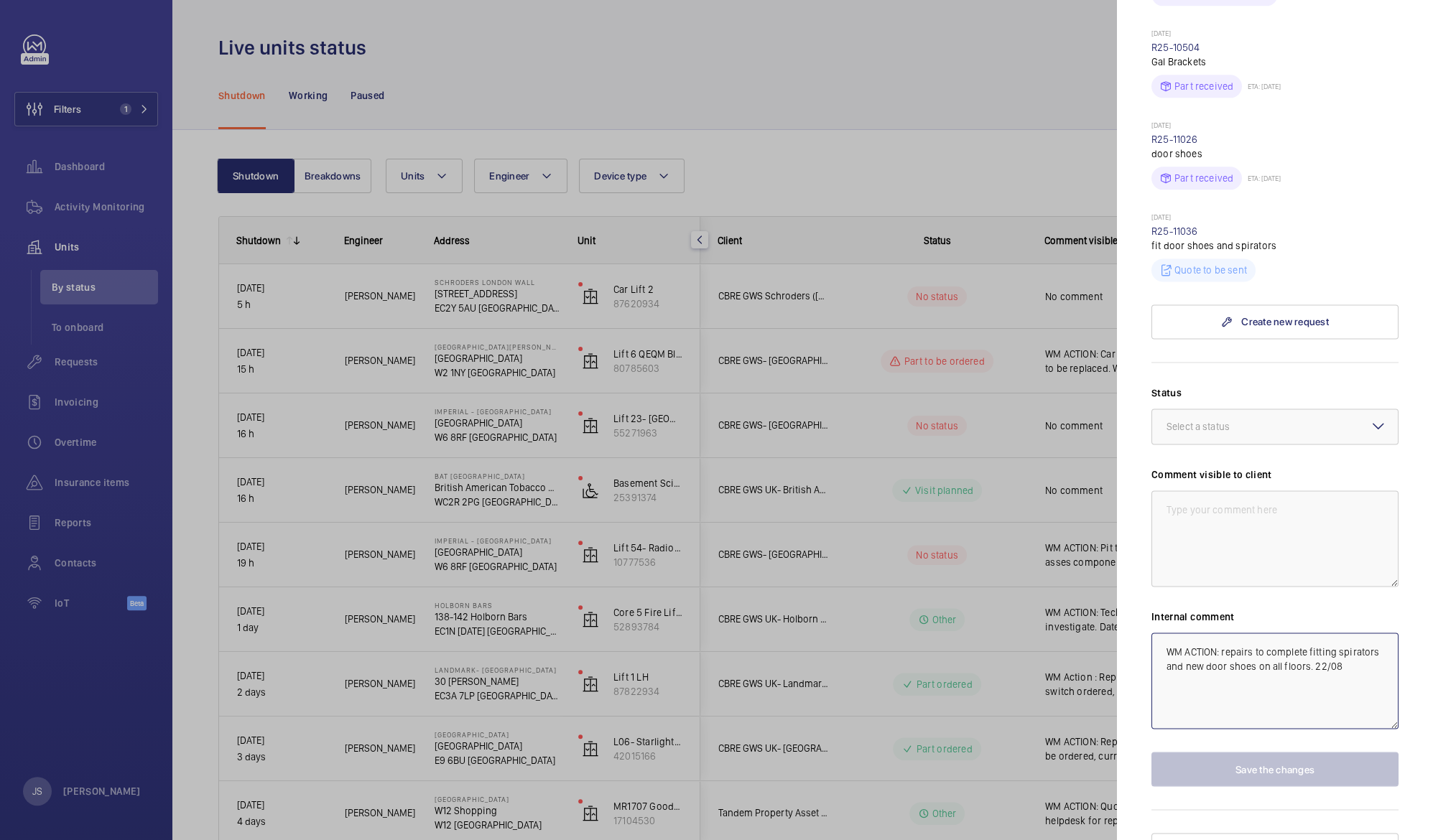
click at [1164, 632] on textarea "WM ACTION: repairs to complete fitting spirators and new door shoes on all floo…" at bounding box center [1275, 681] width 247 height 97
drag, startPoint x: 1201, startPoint y: 649, endPoint x: 1165, endPoint y: 620, distance: 46.2
click at [1165, 632] on textarea "WM ACTION: repairs to complete fitting spirators and new door shoes on all floo…" at bounding box center [1275, 681] width 247 height 97
click at [1170, 490] on textarea at bounding box center [1275, 539] width 247 height 97
paste textarea "WM ACTION: repairs to complete fitting spirators and new door shoes on all floo…"
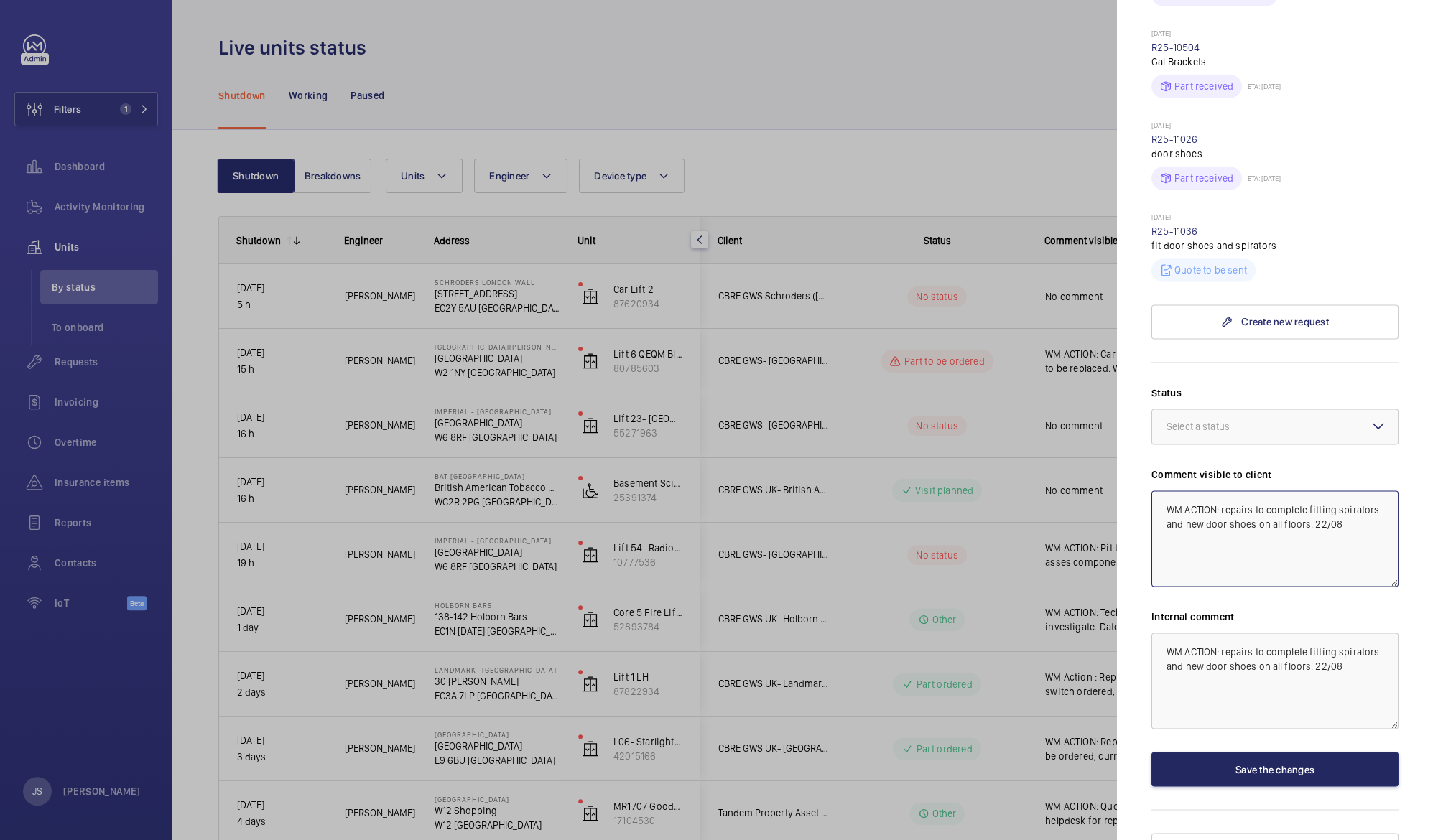
type textarea "WM ACTION: repairs to complete fitting spirators and new door shoes on all floo…"
click at [1243, 751] on button "Save the changes" at bounding box center [1275, 768] width 247 height 35
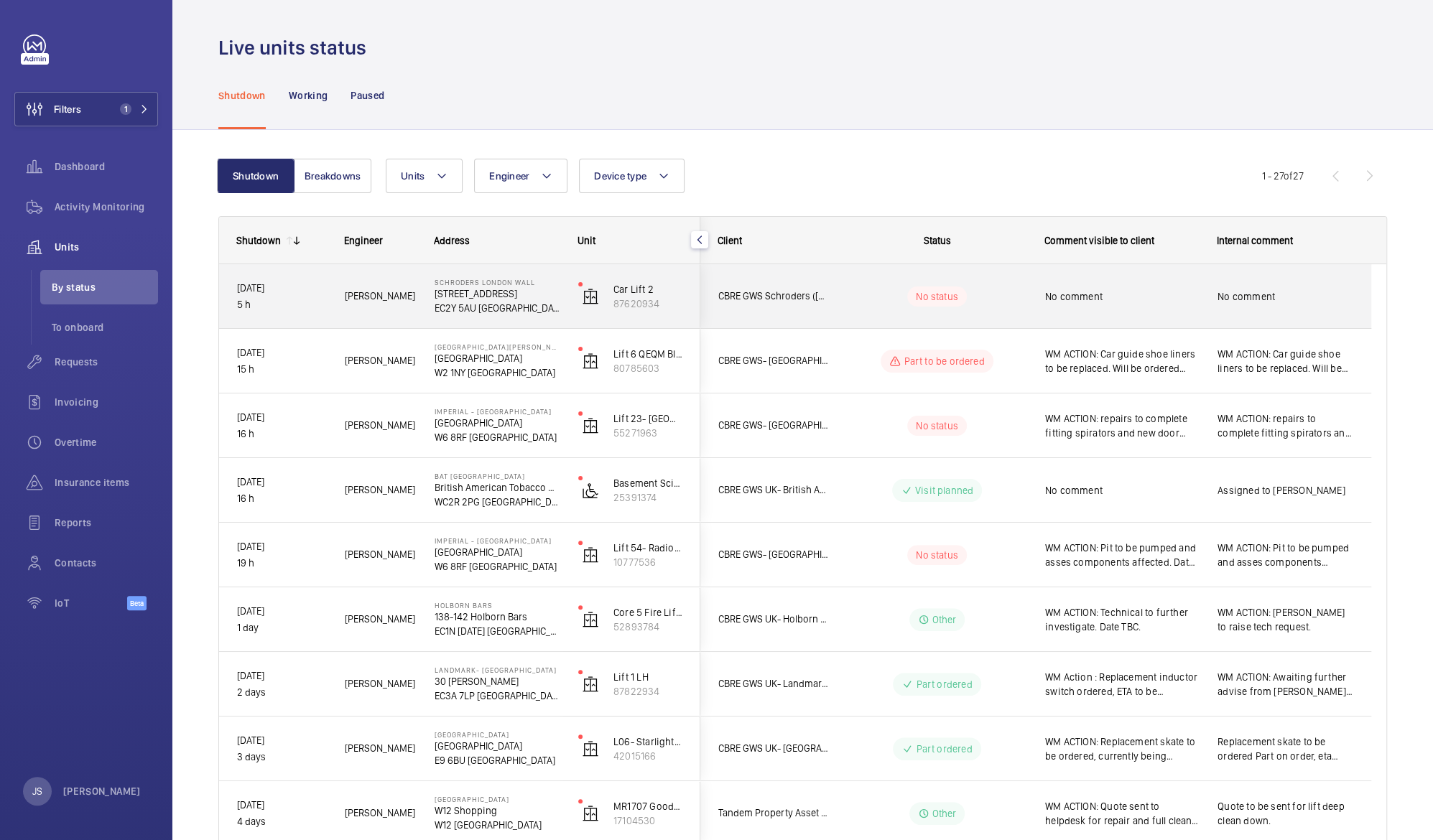
click at [490, 301] on p "EC2Y 5AU [GEOGRAPHIC_DATA]" at bounding box center [498, 308] width 125 height 14
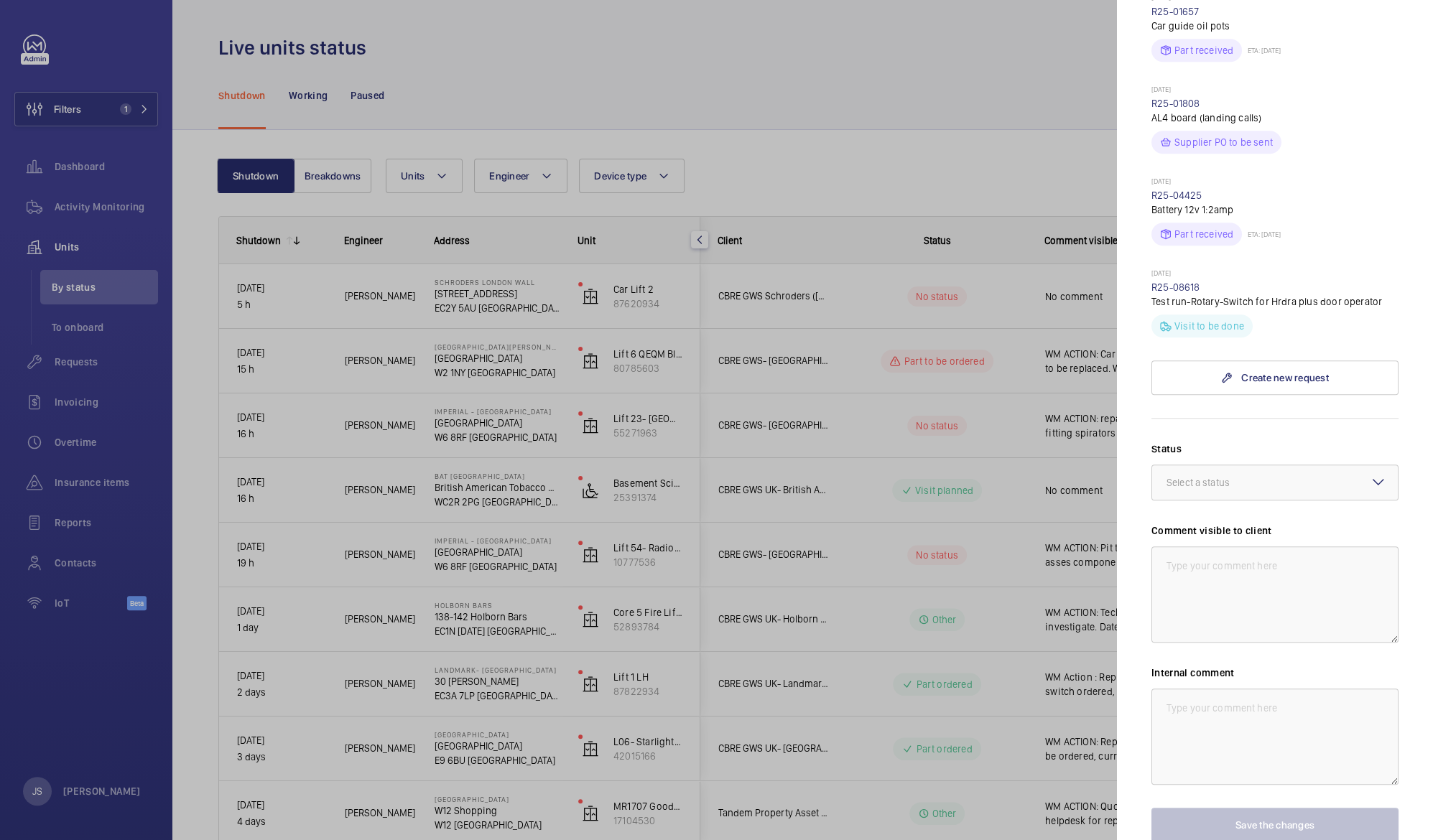
scroll to position [700, 0]
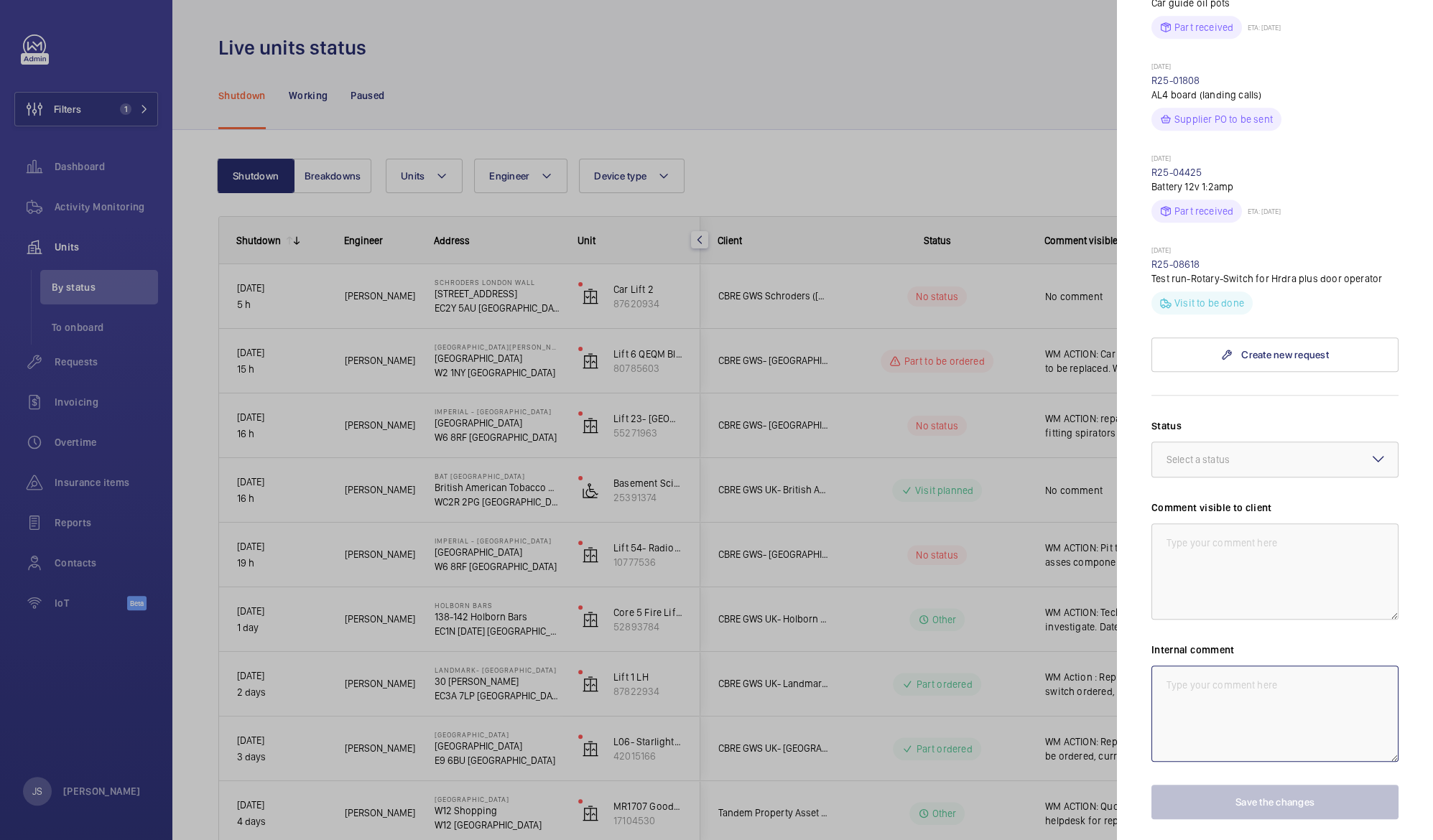
click at [1163, 666] on textarea at bounding box center [1275, 714] width 247 height 97
type textarea "WM Action:"
click at [994, 404] on div at bounding box center [716, 420] width 1433 height 840
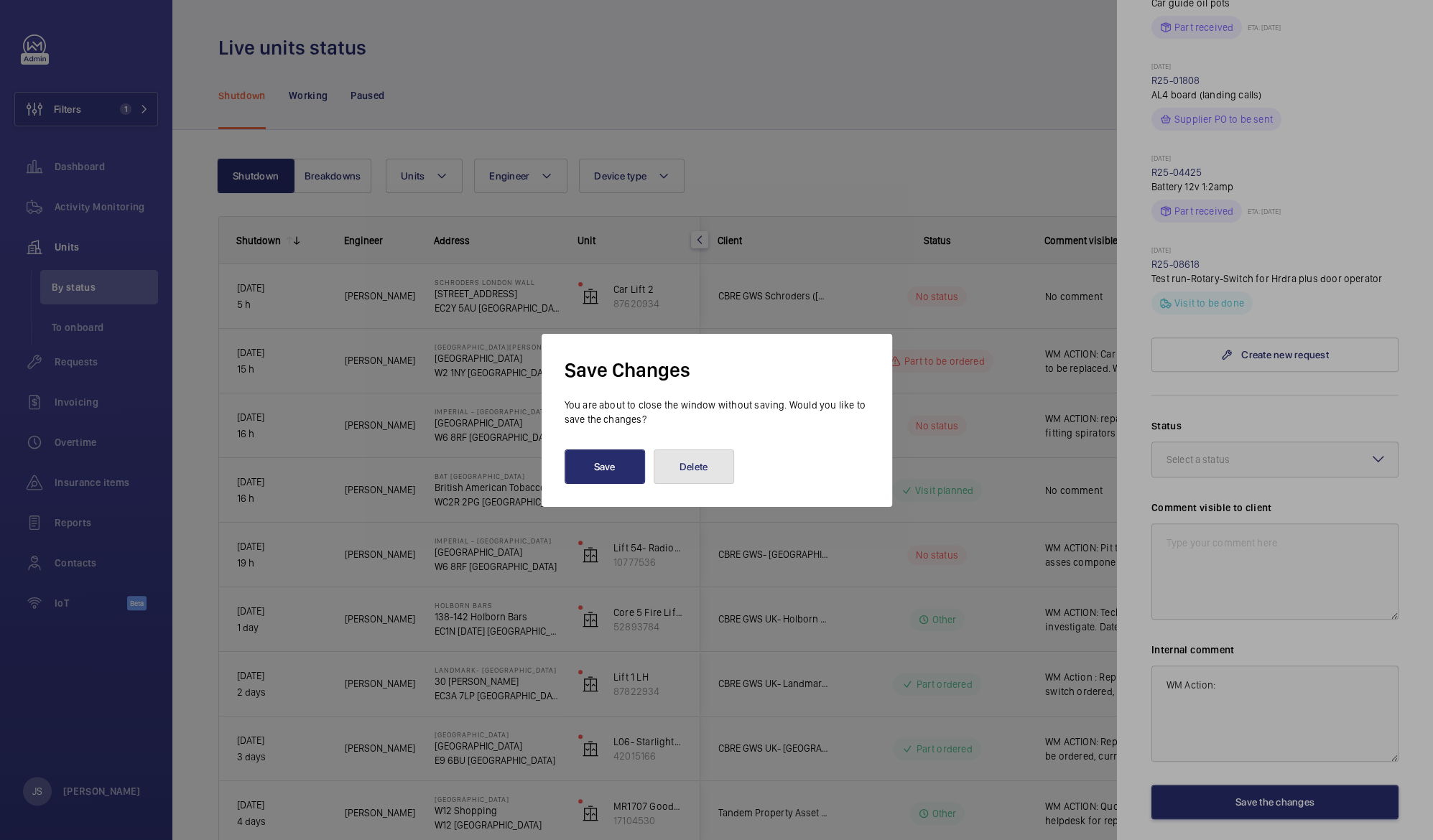
click at [692, 456] on button "Delete" at bounding box center [694, 466] width 81 height 35
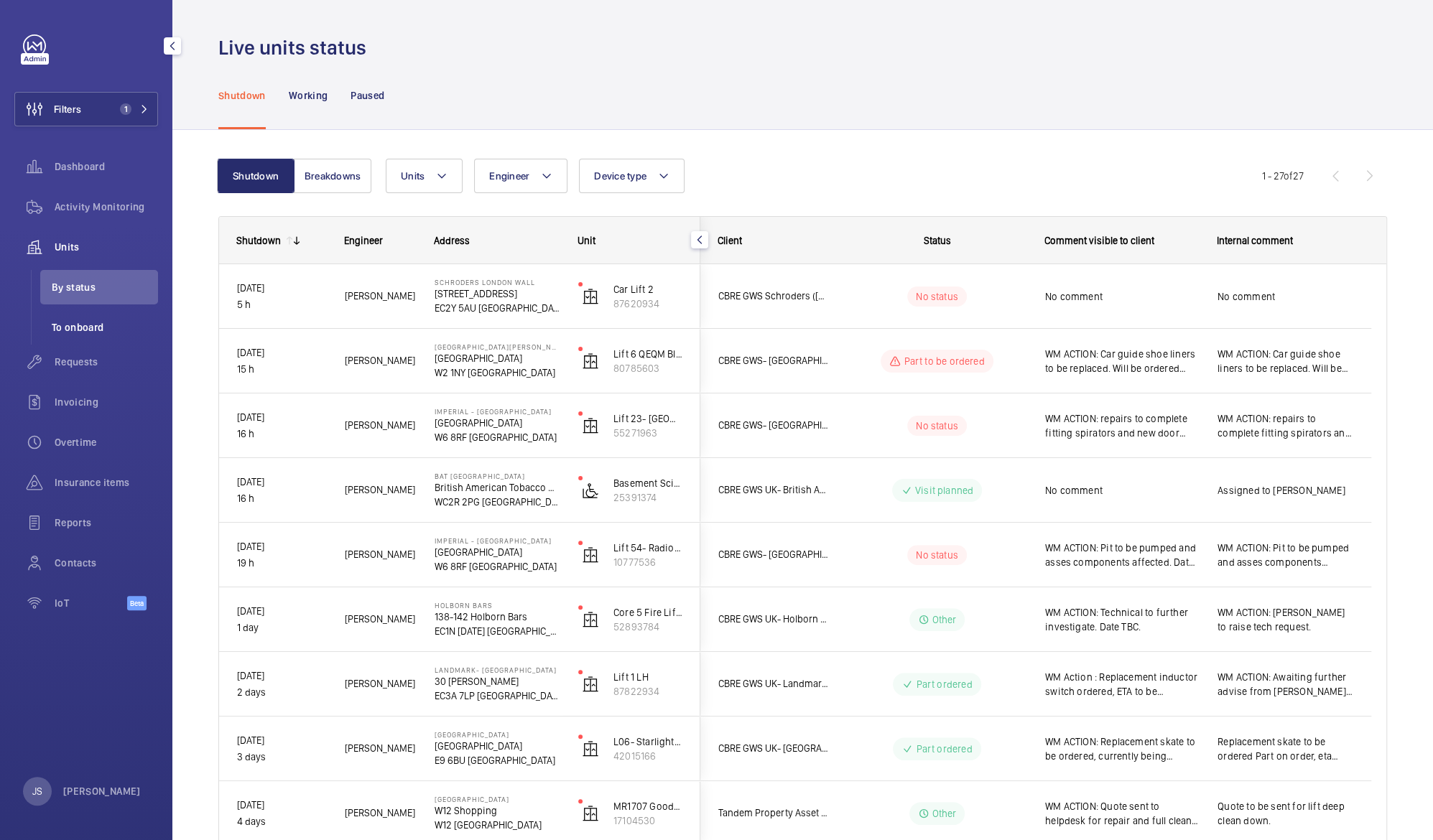
click at [61, 324] on span "To onboard" at bounding box center [105, 327] width 107 height 14
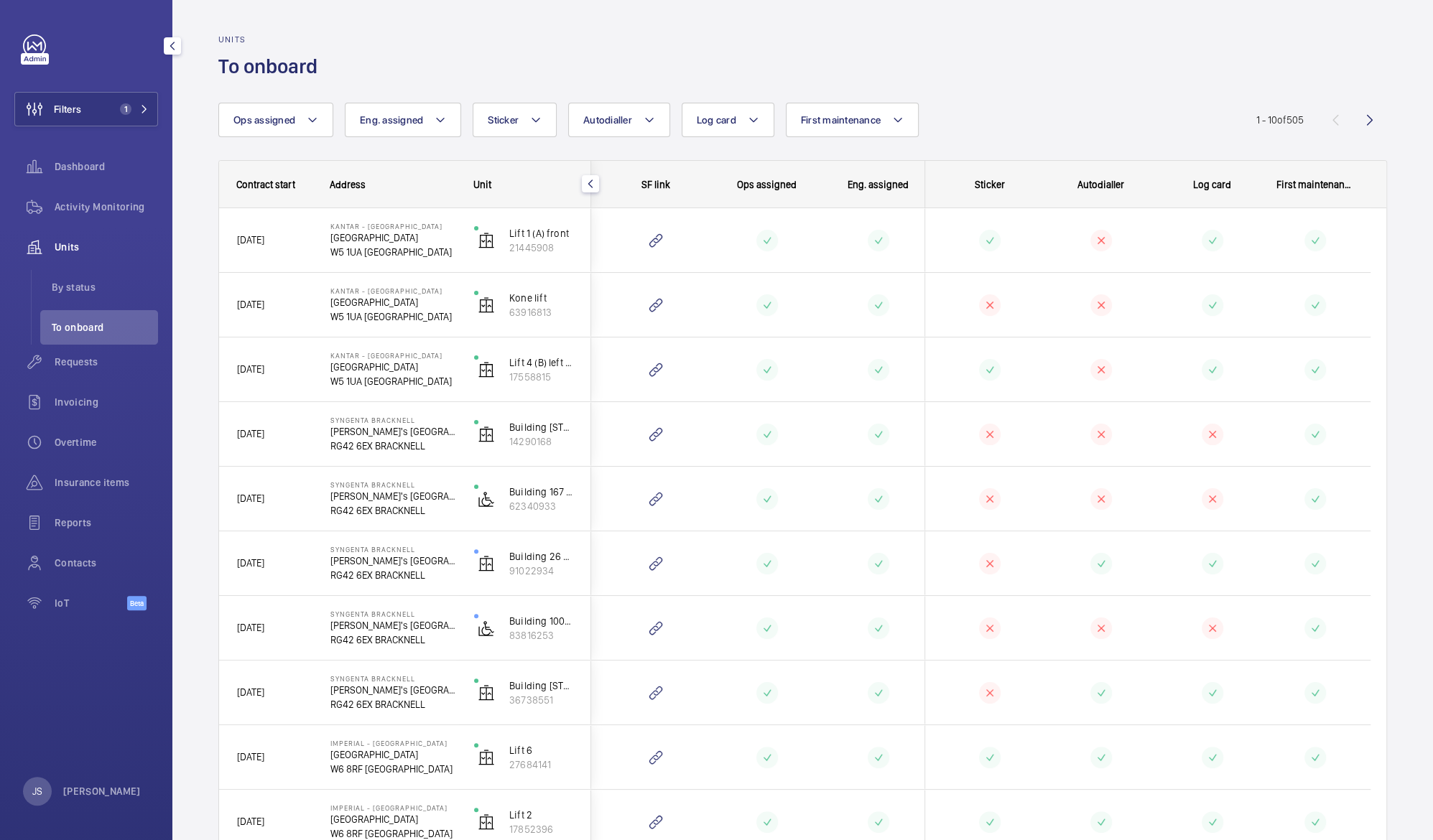
click at [59, 242] on span "Units" at bounding box center [107, 247] width 104 height 14
click at [59, 244] on span "Units" at bounding box center [107, 247] width 104 height 14
click at [68, 284] on span "By status" at bounding box center [105, 287] width 107 height 14
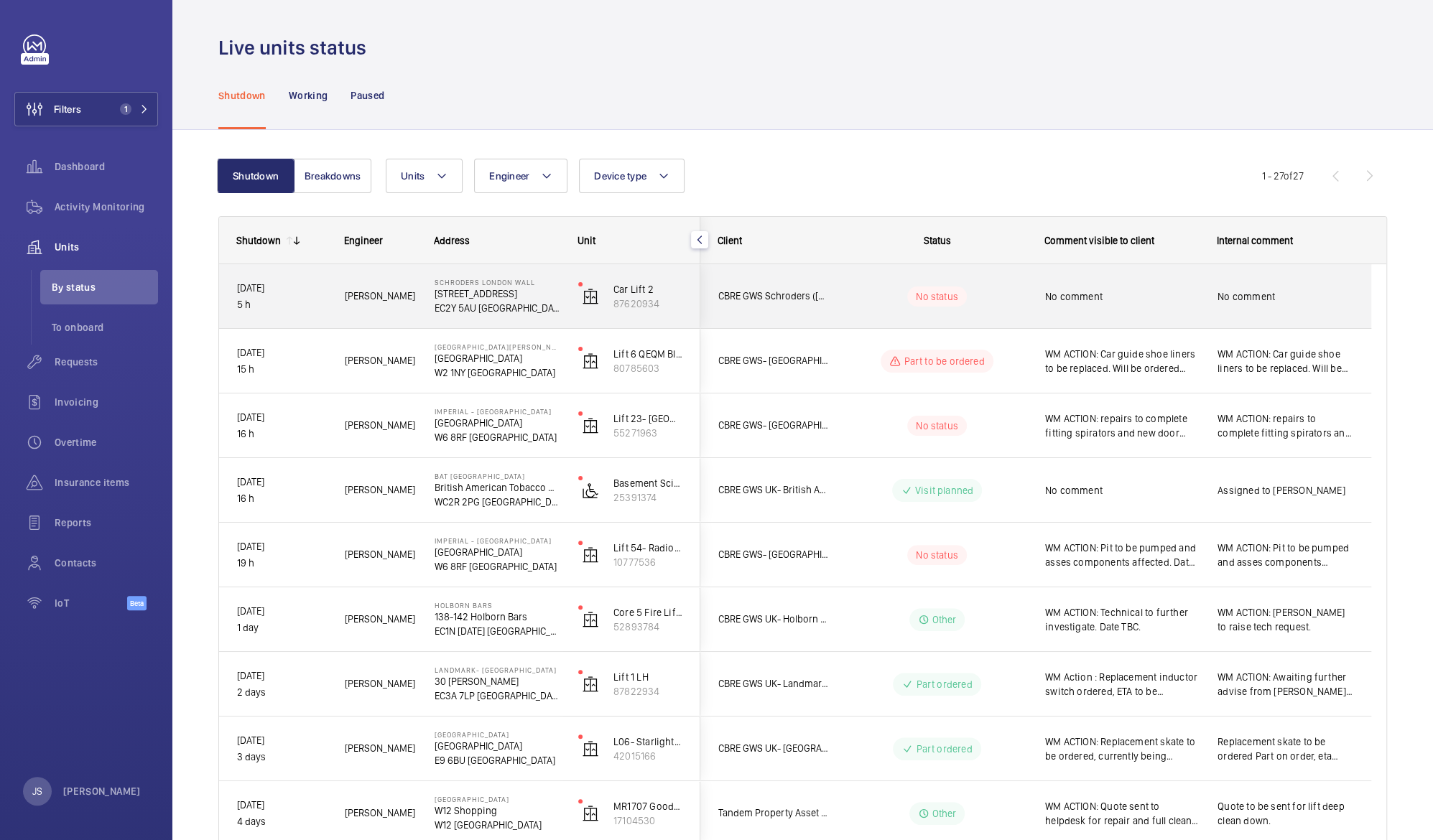
click at [481, 295] on p "[STREET_ADDRESS]" at bounding box center [498, 293] width 125 height 14
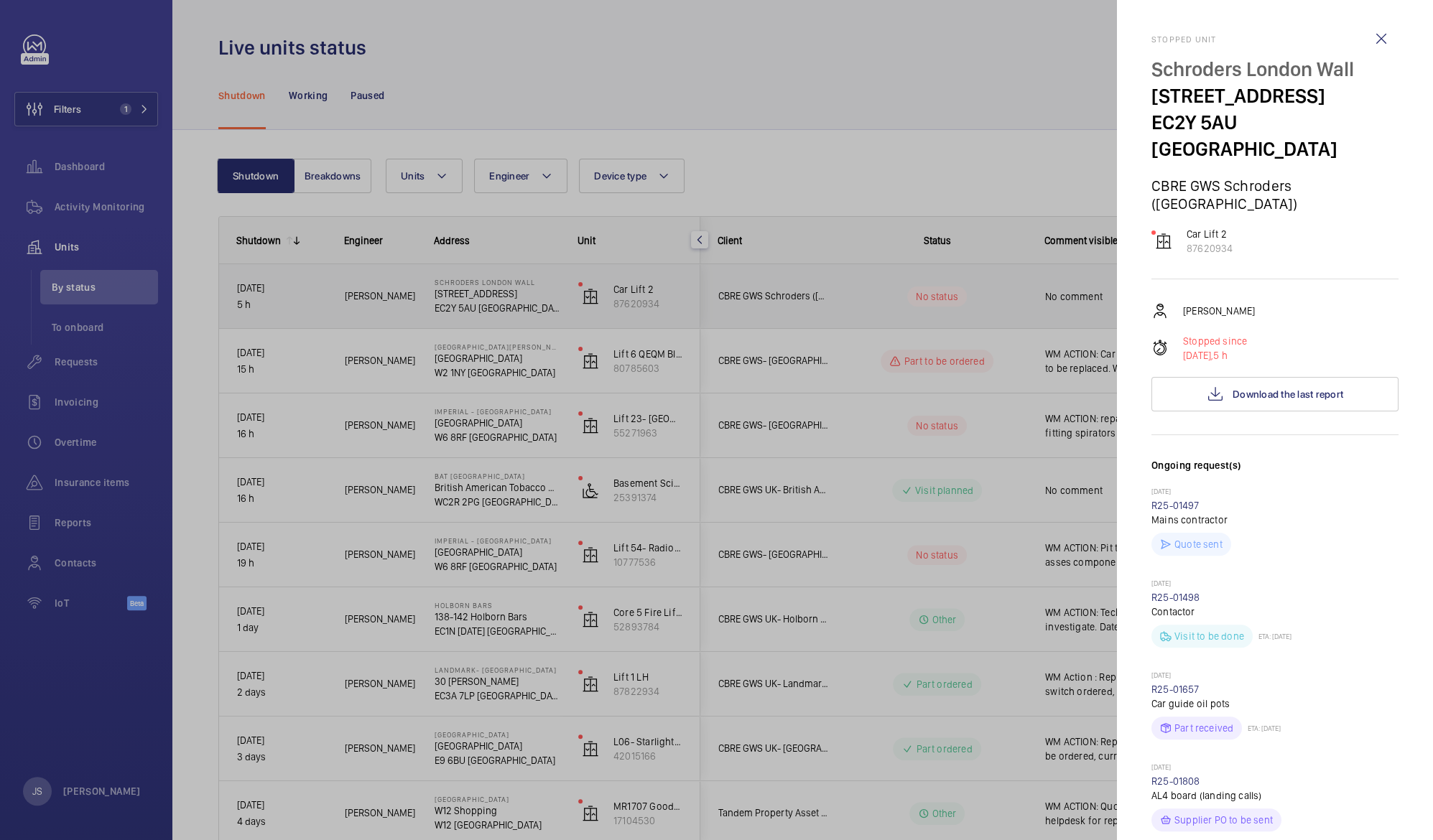
click at [481, 295] on div at bounding box center [716, 420] width 1433 height 840
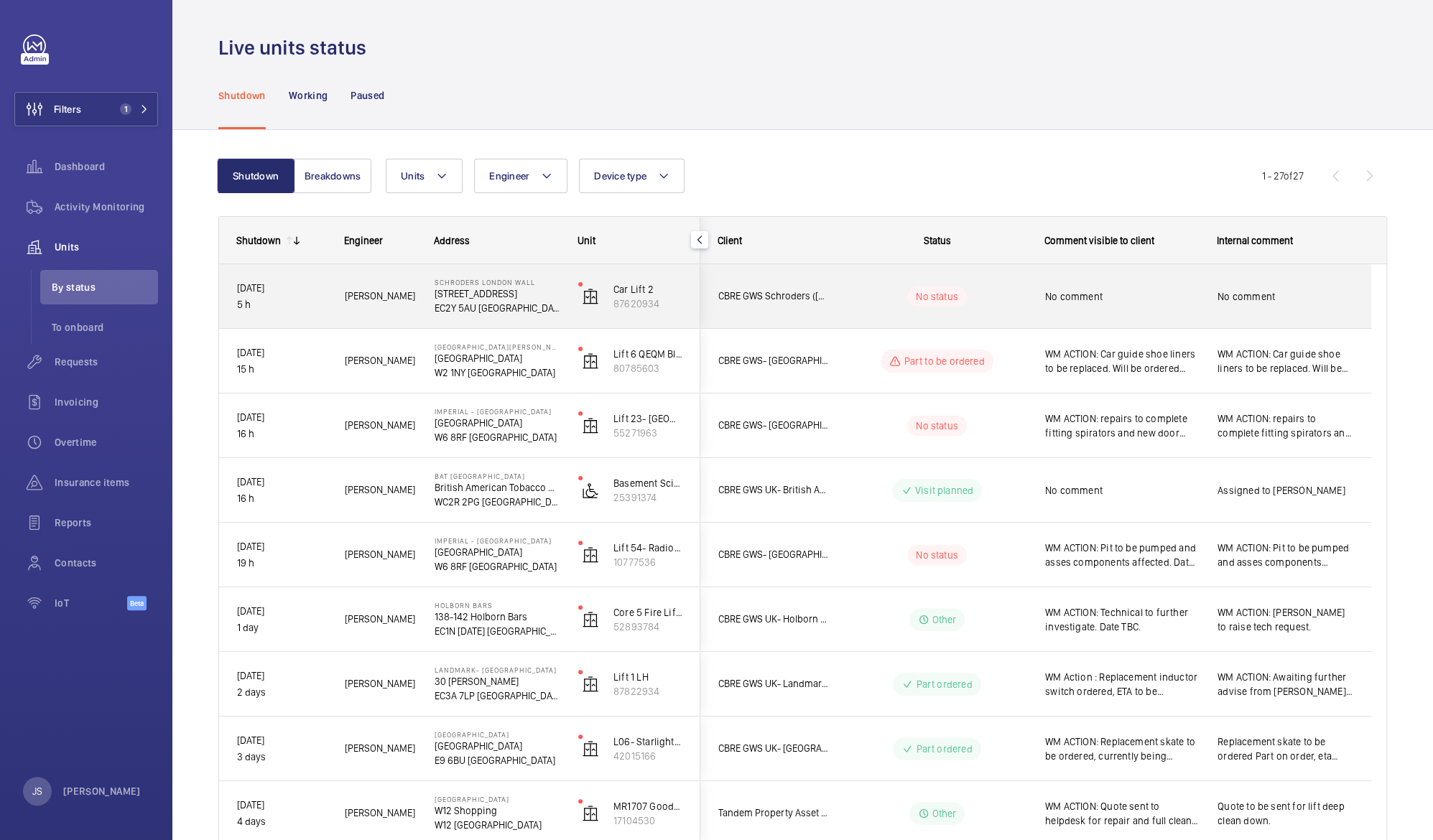
click at [509, 306] on p "EC2Y 5AU [GEOGRAPHIC_DATA]" at bounding box center [498, 308] width 125 height 14
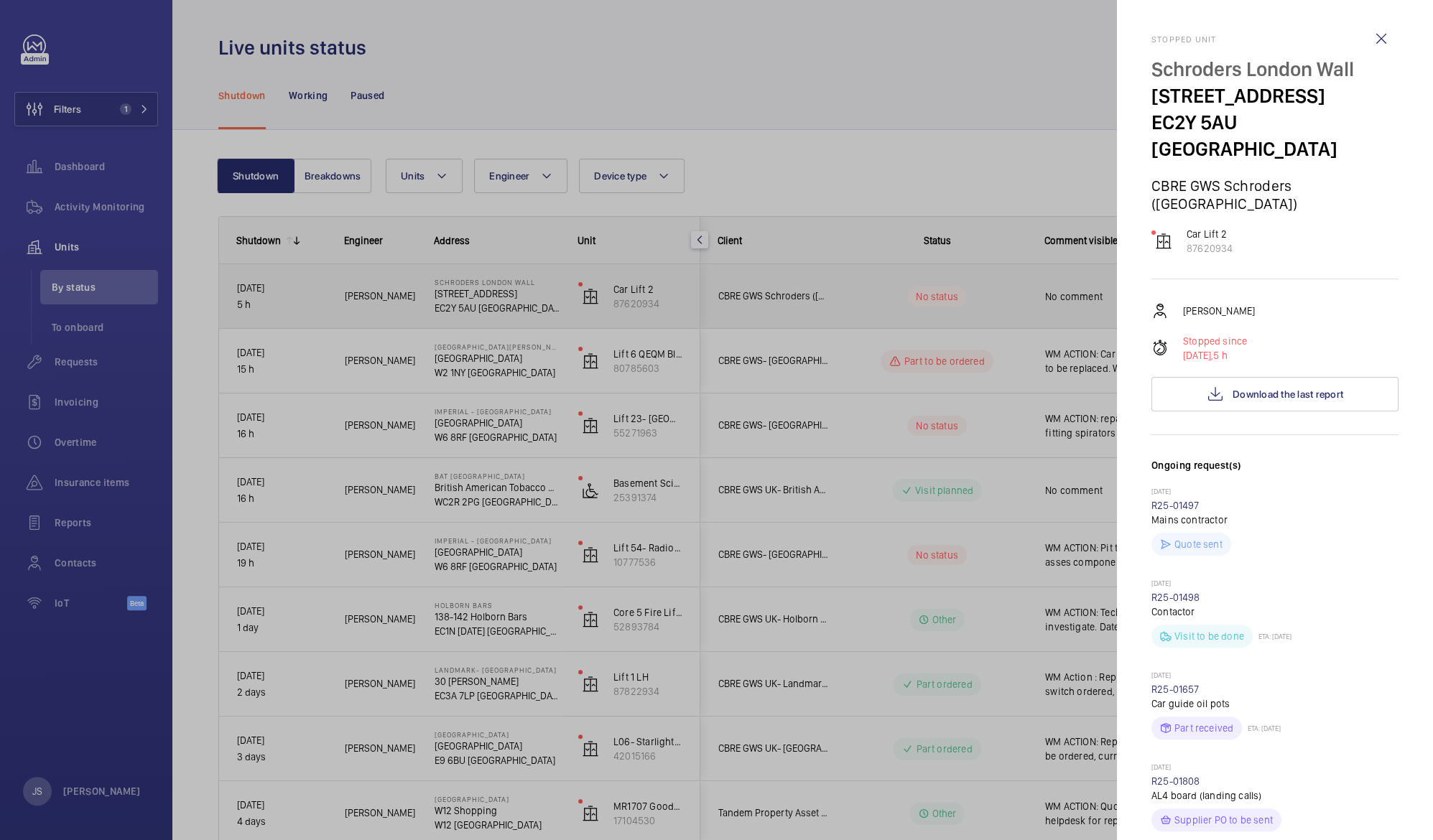
click at [509, 306] on div at bounding box center [716, 420] width 1433 height 840
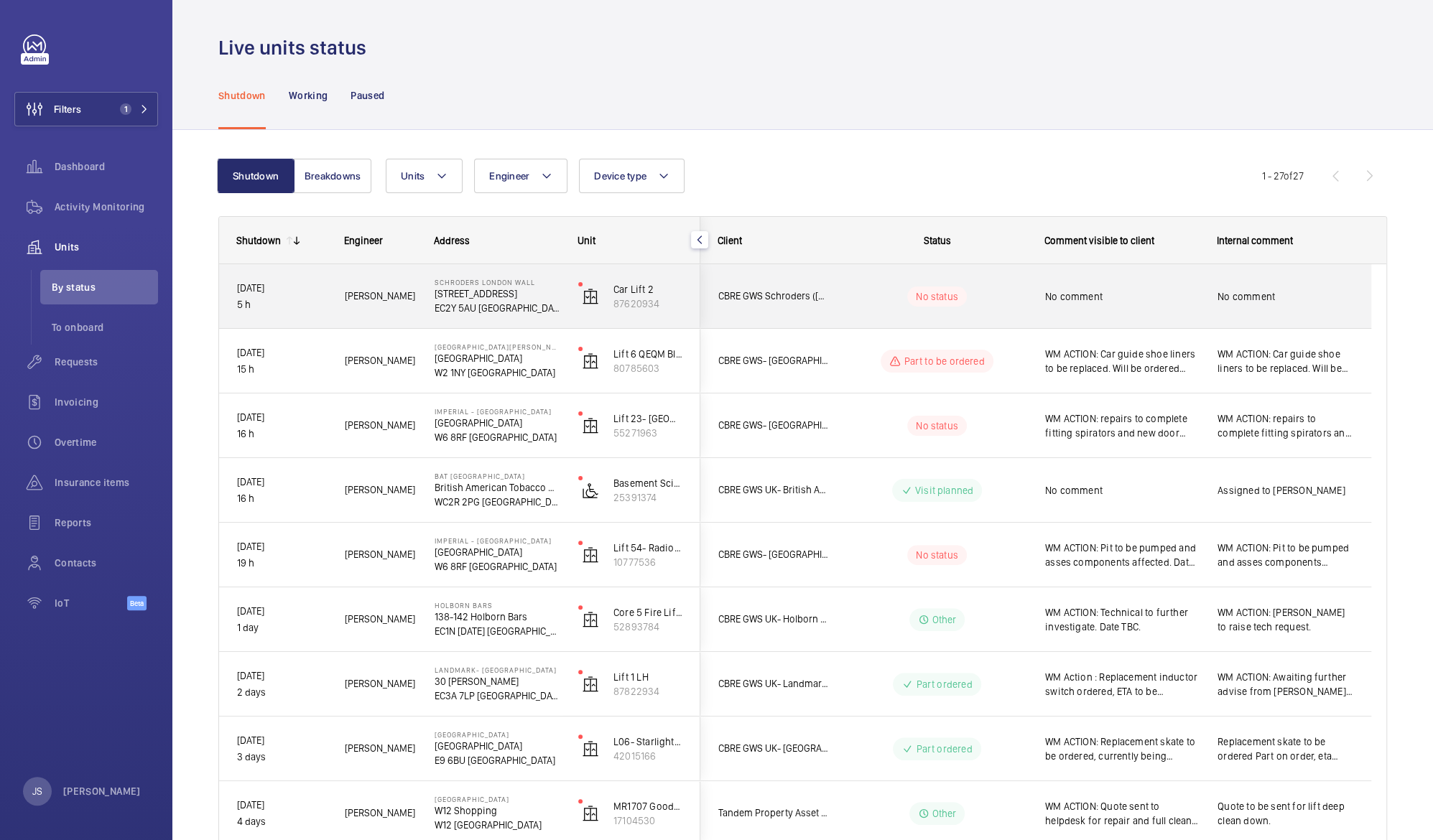
click at [509, 306] on p "EC2Y 5AU [GEOGRAPHIC_DATA]" at bounding box center [498, 308] width 125 height 14
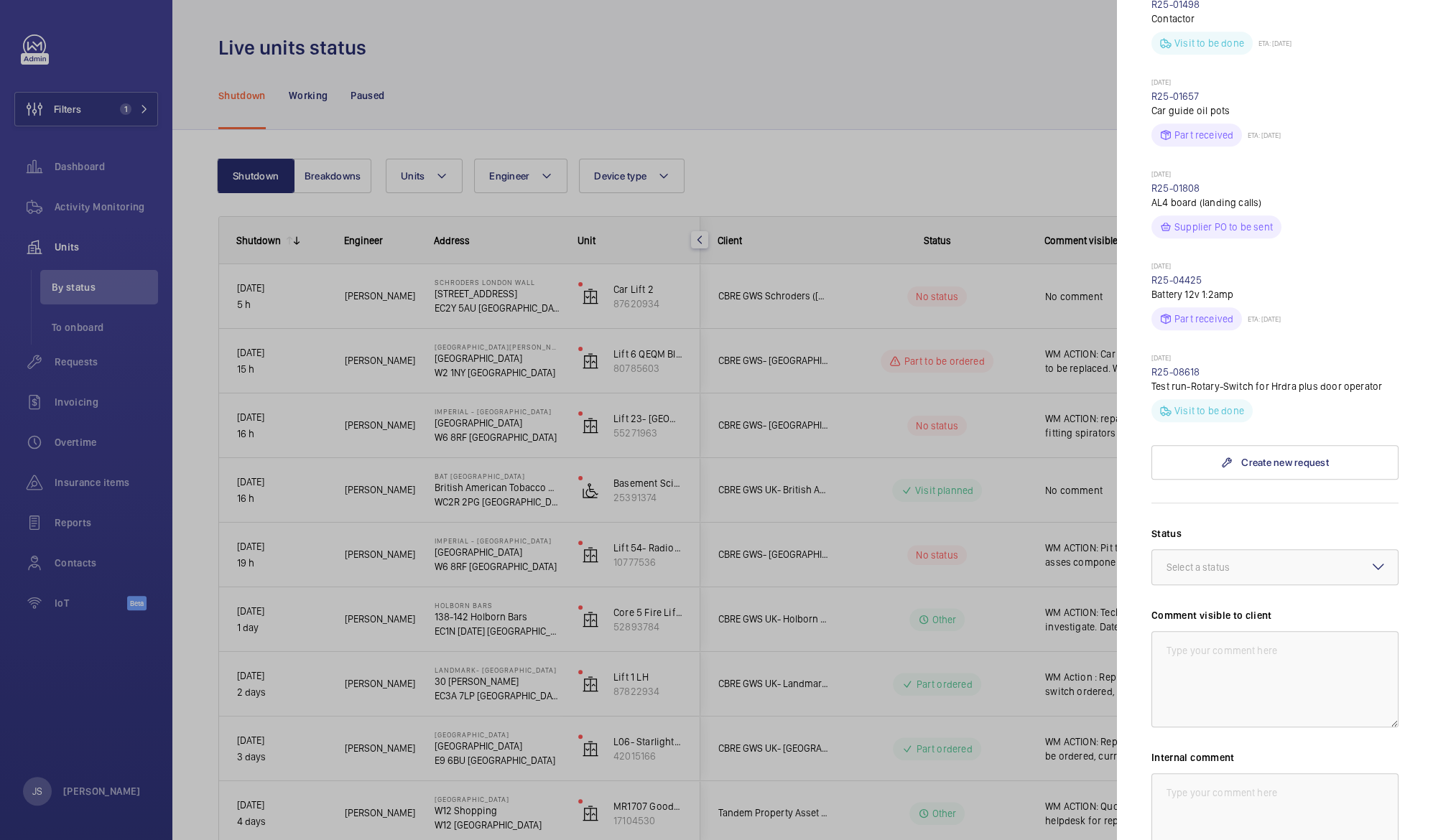
scroll to position [598, 0]
click at [1233, 768] on textarea at bounding box center [1275, 817] width 247 height 97
type textarea "M"
click at [972, 87] on div at bounding box center [716, 420] width 1433 height 840
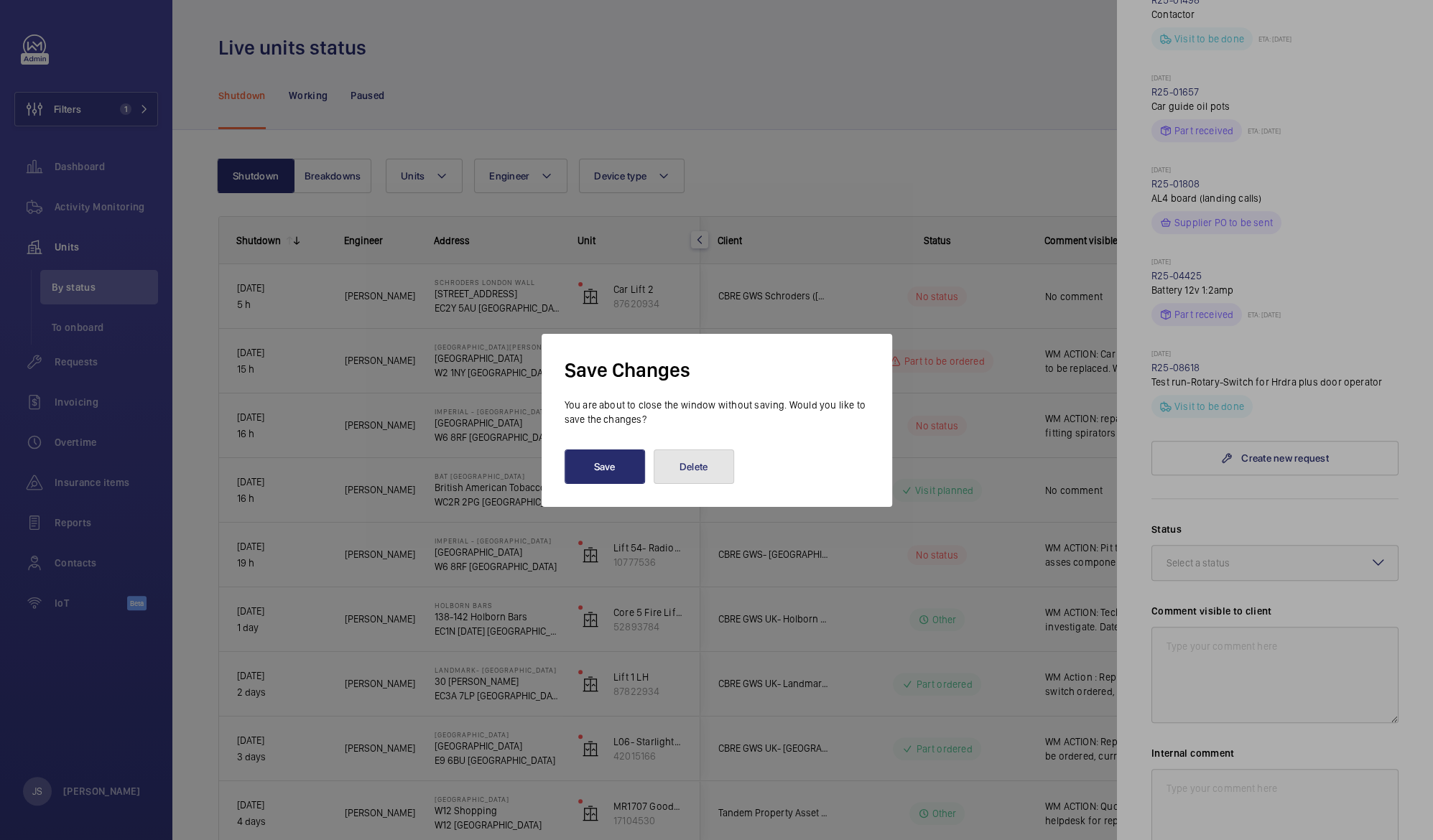
click at [680, 476] on button "Delete" at bounding box center [694, 466] width 81 height 35
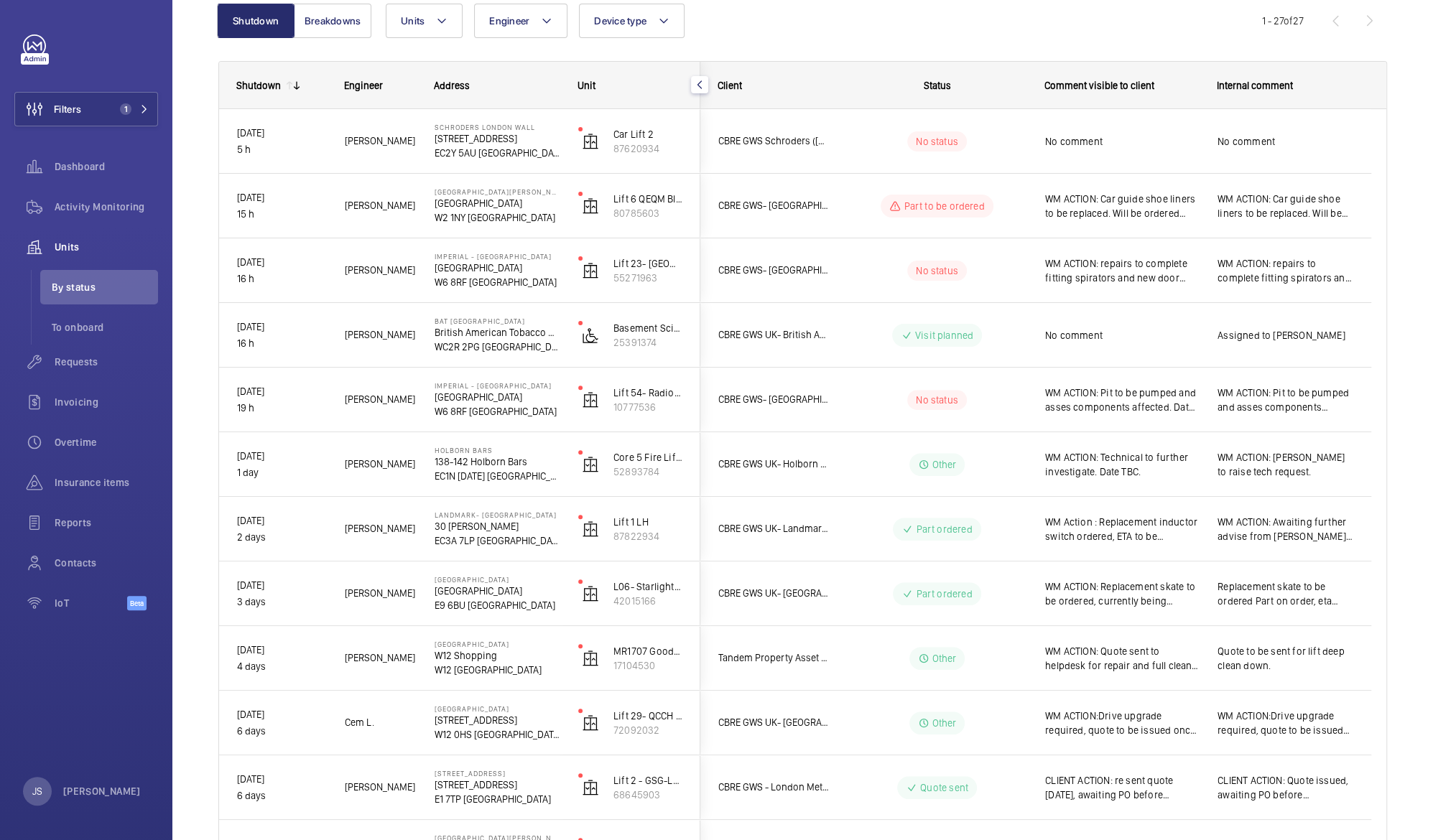
scroll to position [157, 0]
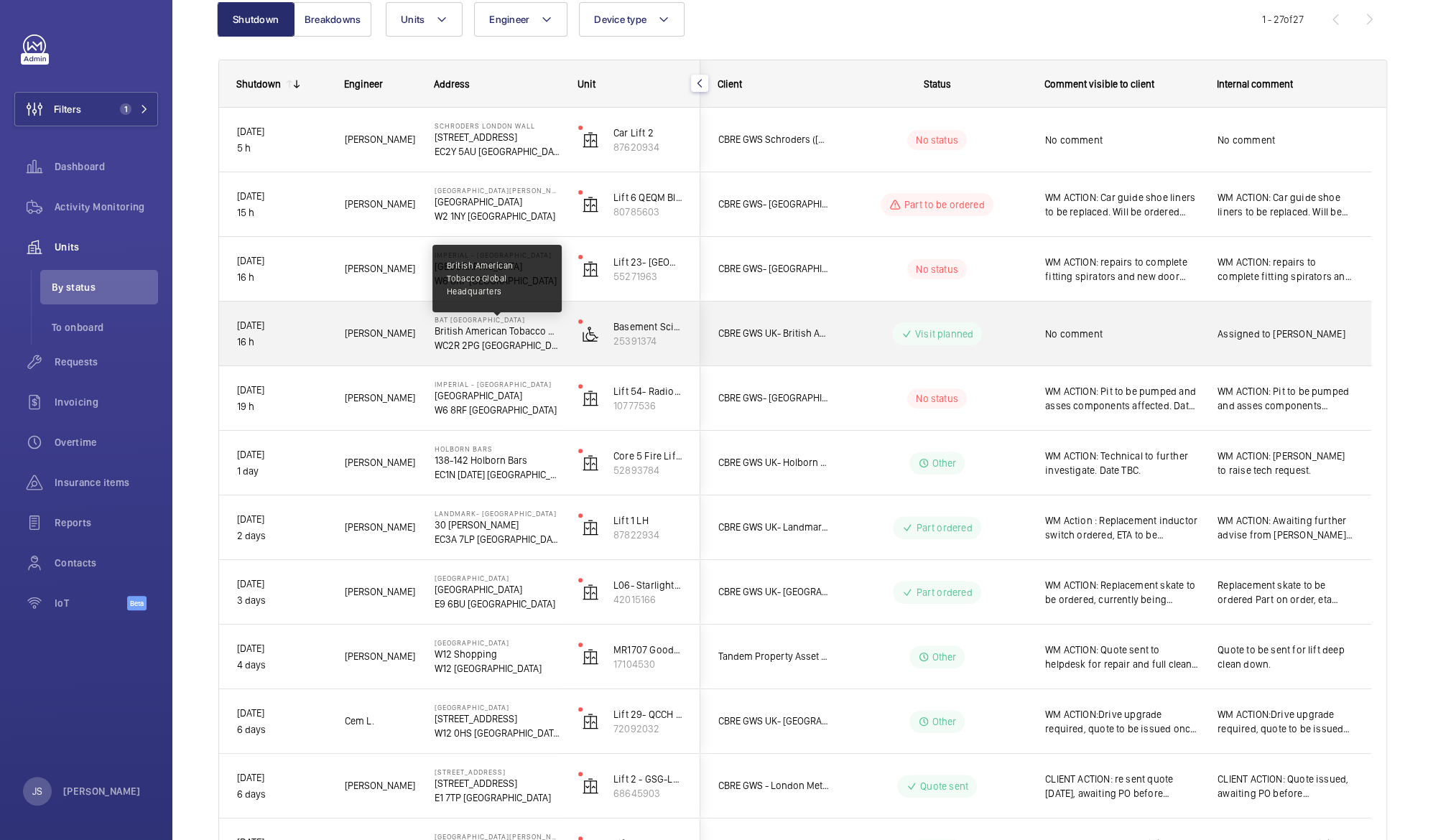
click at [448, 330] on p "British American Tobacco Global Headquarters" at bounding box center [498, 331] width 125 height 14
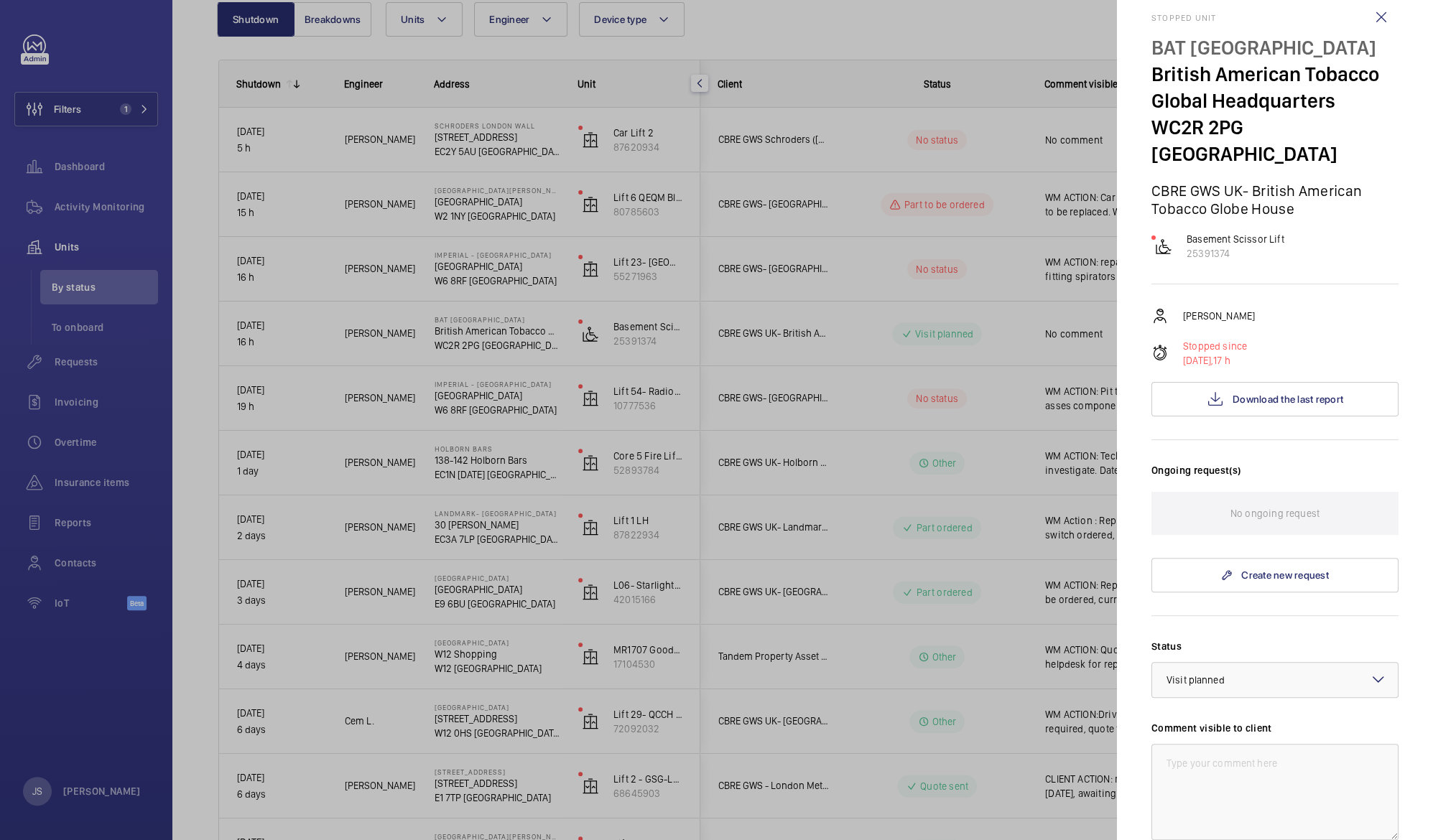
scroll to position [0, 0]
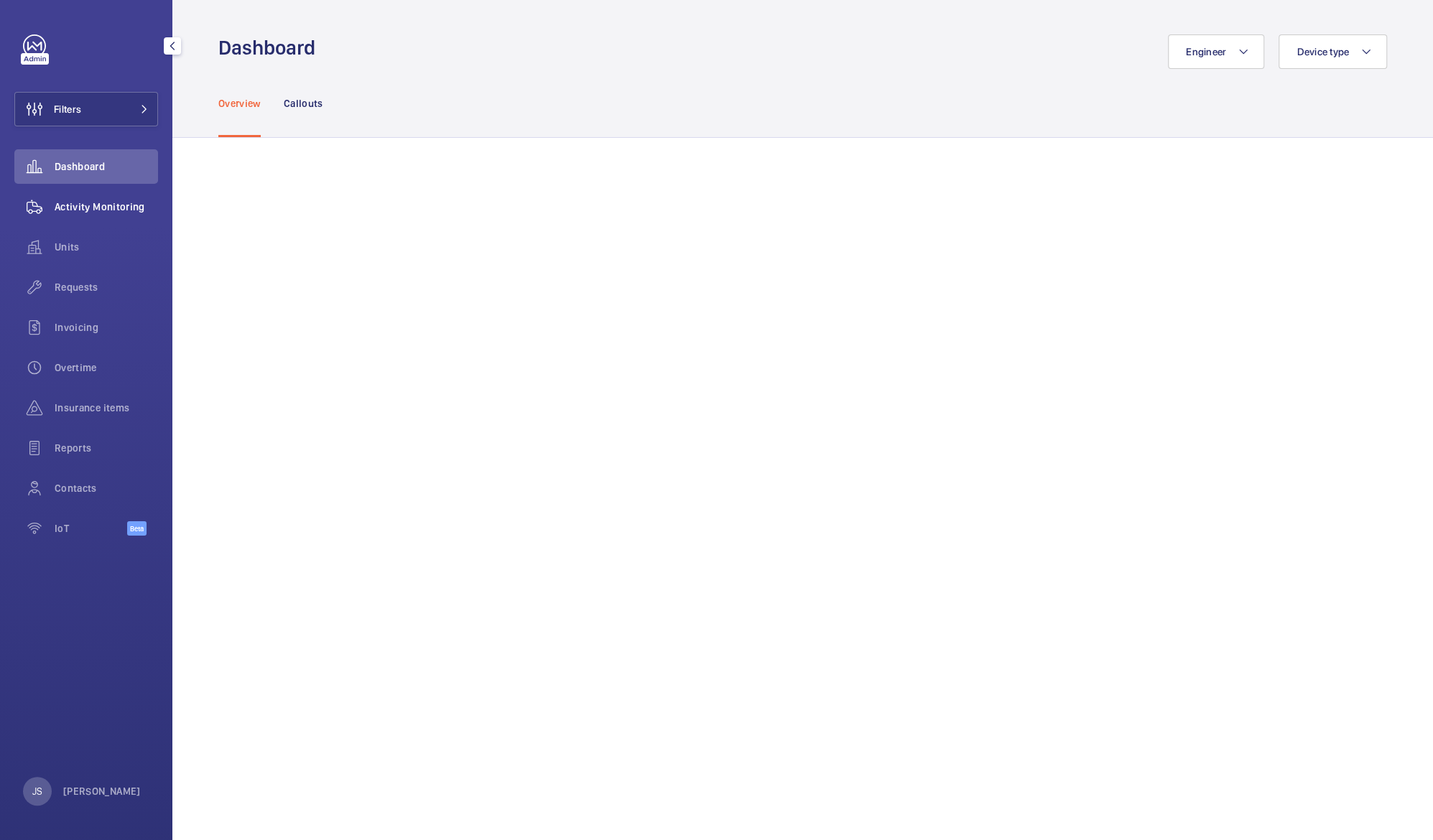
click at [60, 213] on span "Activity Monitoring" at bounding box center [107, 207] width 104 height 14
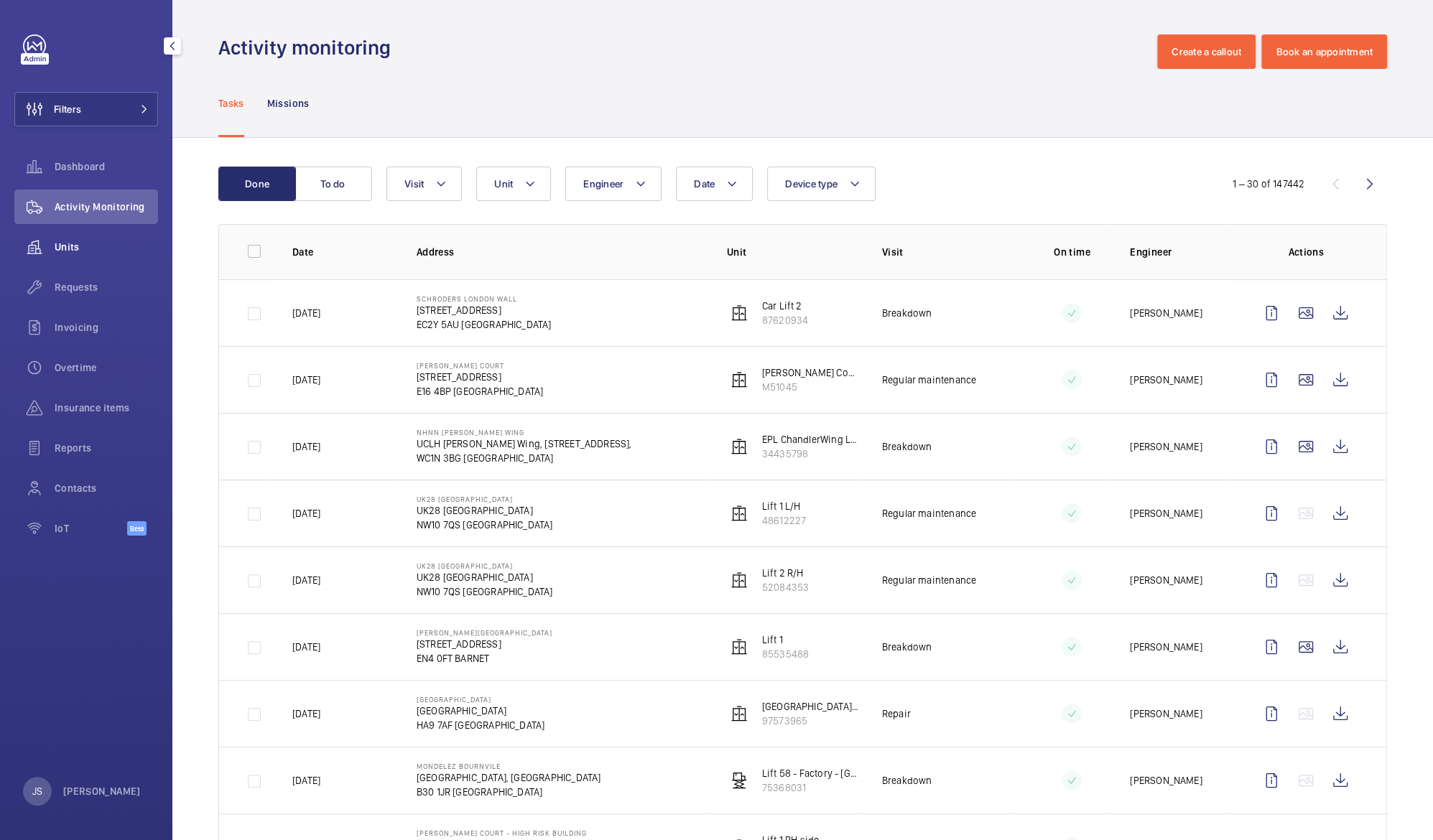
click at [59, 242] on span "Units" at bounding box center [107, 247] width 104 height 14
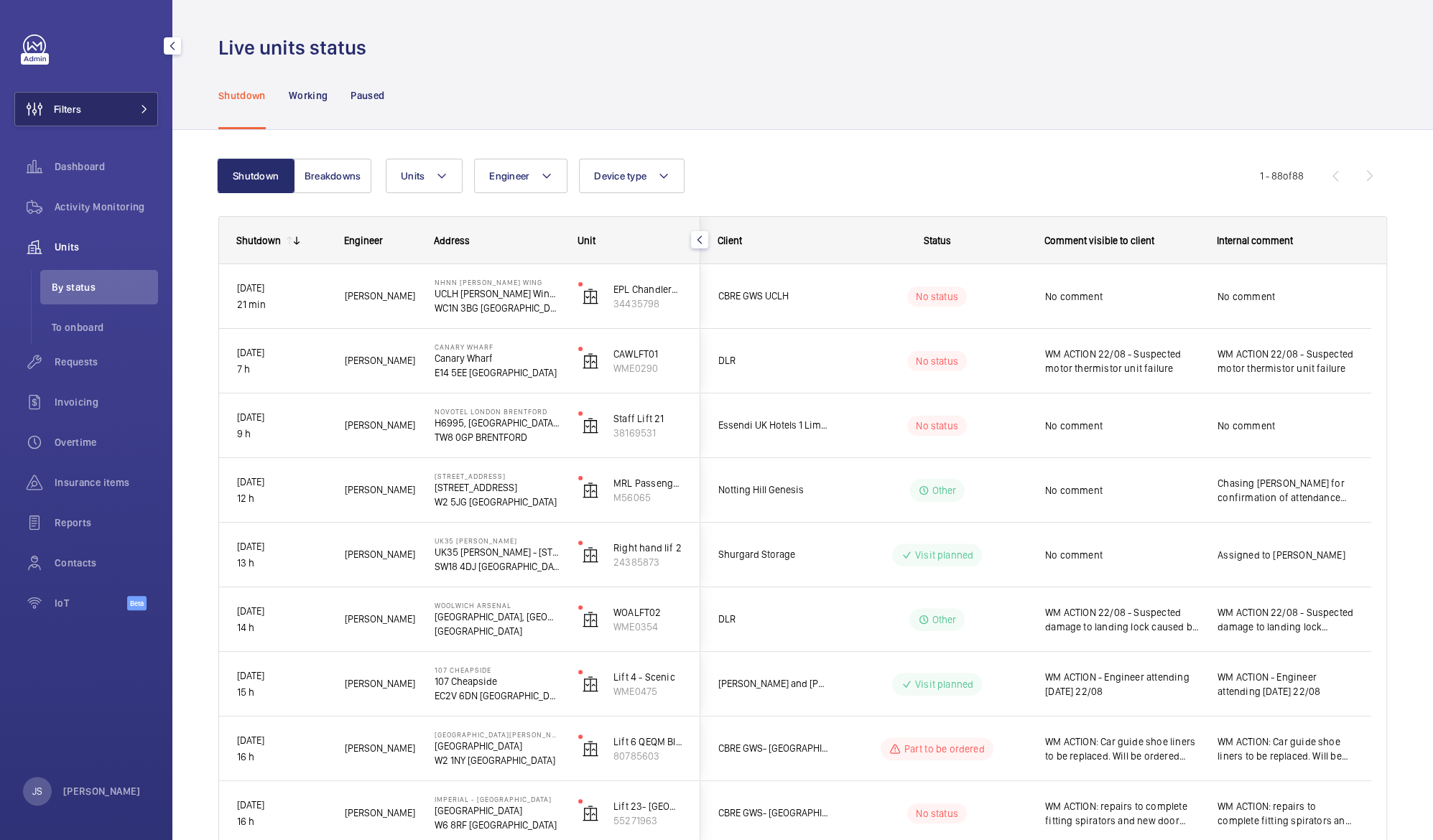
click at [104, 118] on button "Filters" at bounding box center [86, 109] width 144 height 35
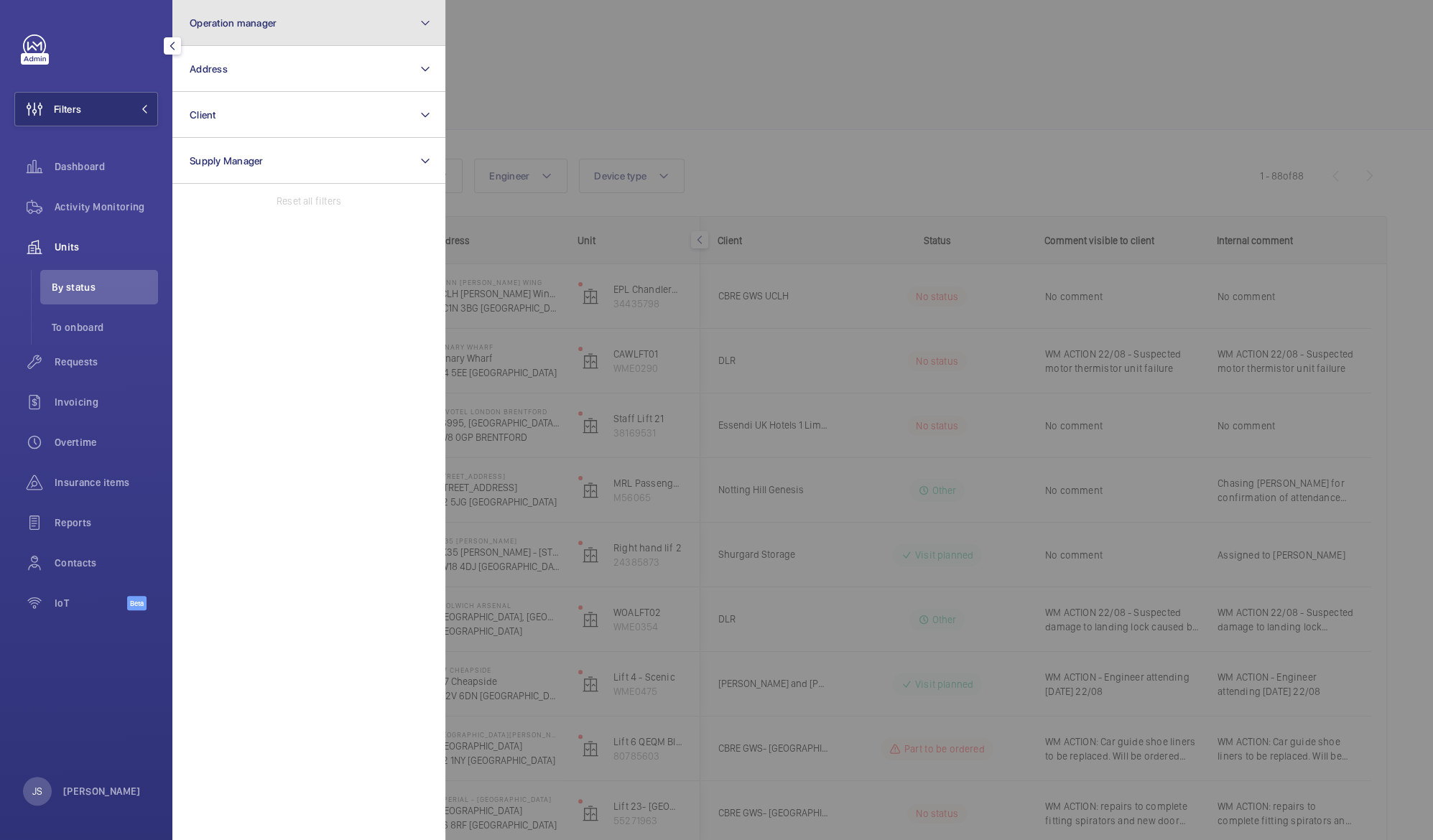
click at [244, 35] on button "Operation manager" at bounding box center [309, 22] width 273 height 46
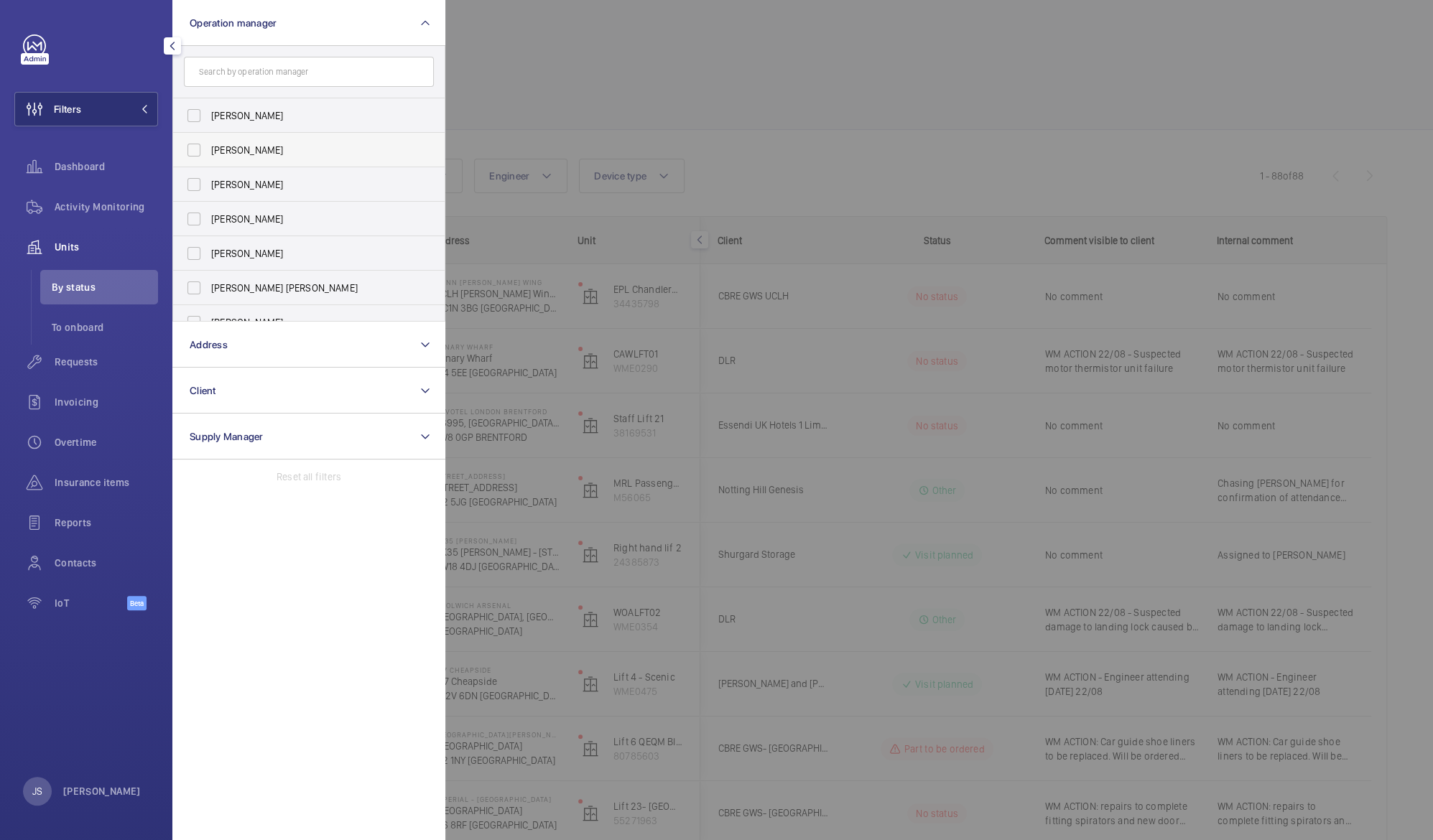
click at [238, 148] on span "[PERSON_NAME]" at bounding box center [310, 150] width 198 height 14
click at [209, 148] on input "[PERSON_NAME]" at bounding box center [194, 150] width 29 height 29
checkbox input "true"
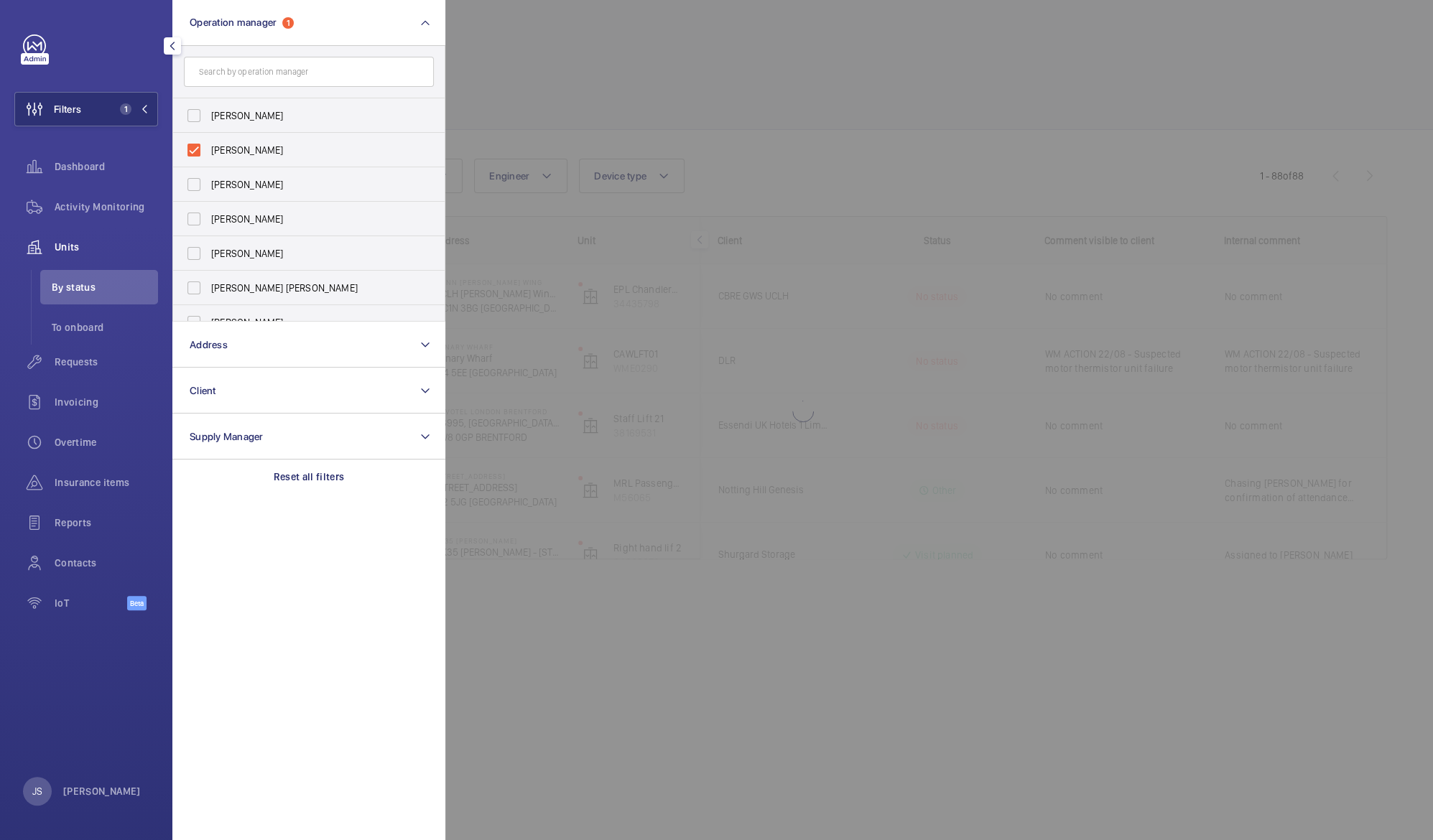
click at [81, 54] on div at bounding box center [90, 47] width 135 height 23
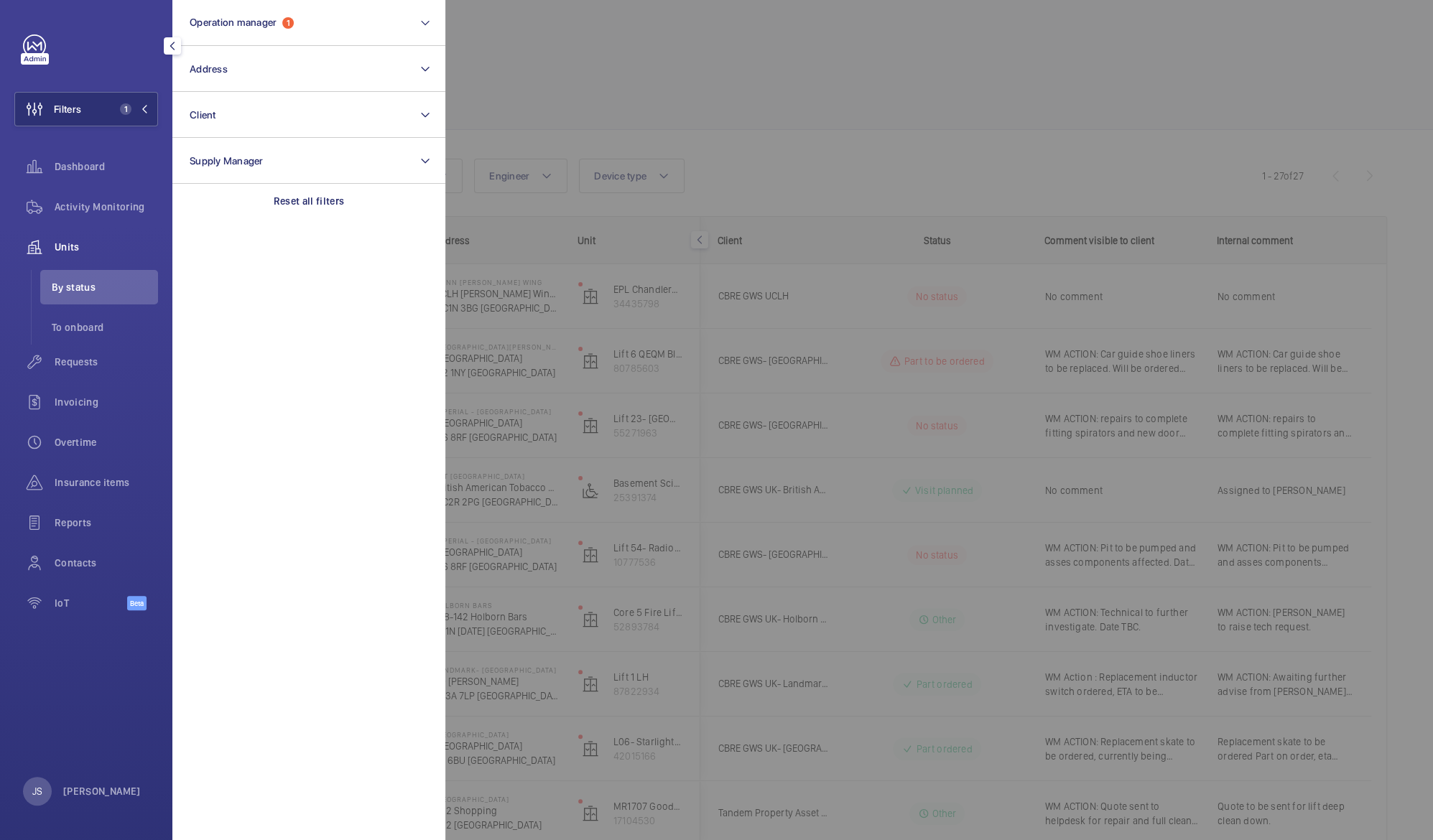
click at [570, 52] on div at bounding box center [1162, 420] width 1433 height 840
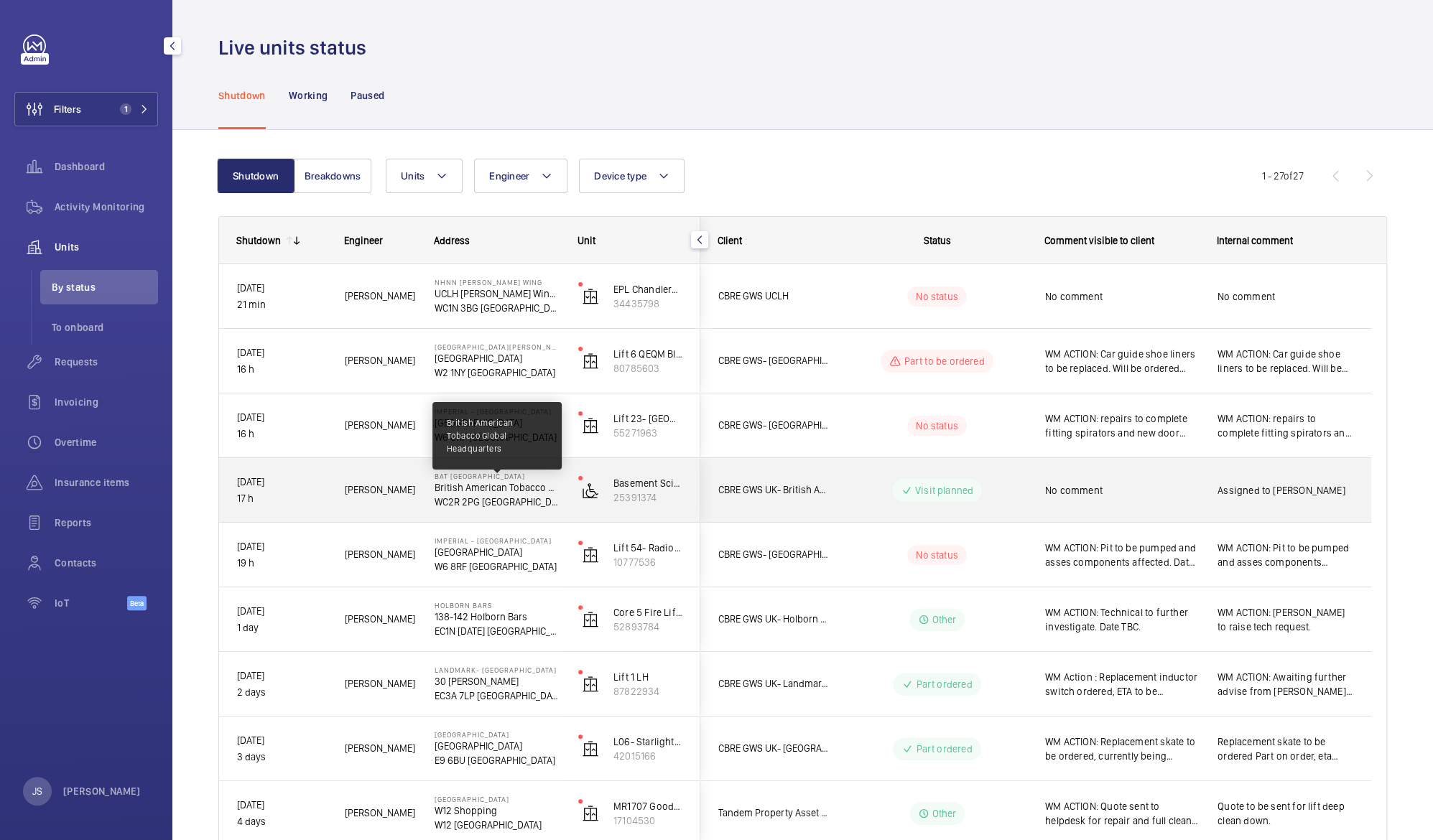
click at [471, 490] on p "British American Tobacco Global Headquarters" at bounding box center [498, 488] width 125 height 14
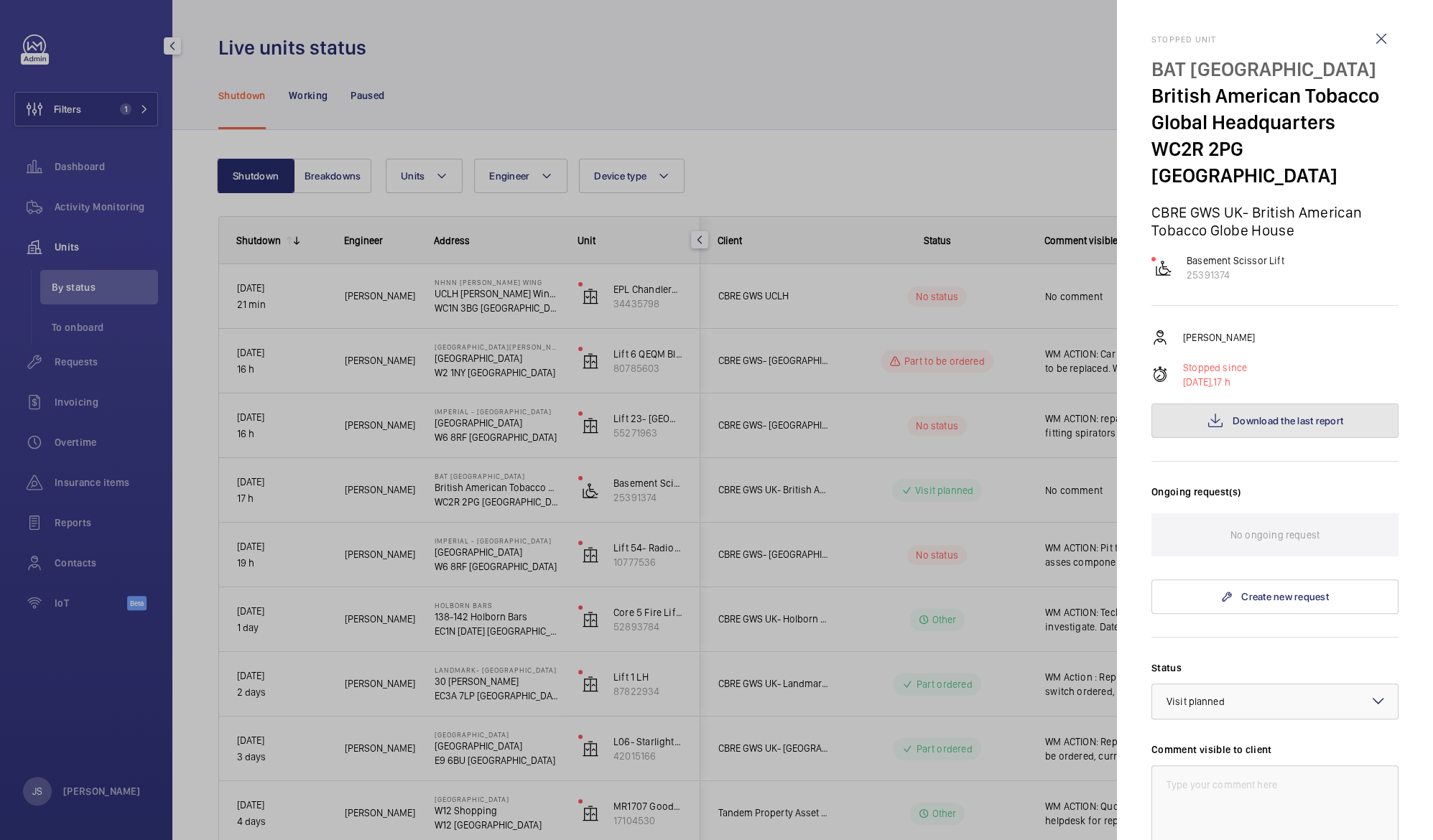
click at [1247, 403] on button "Download the last report" at bounding box center [1275, 420] width 247 height 35
